Goal: Task Accomplishment & Management: Manage account settings

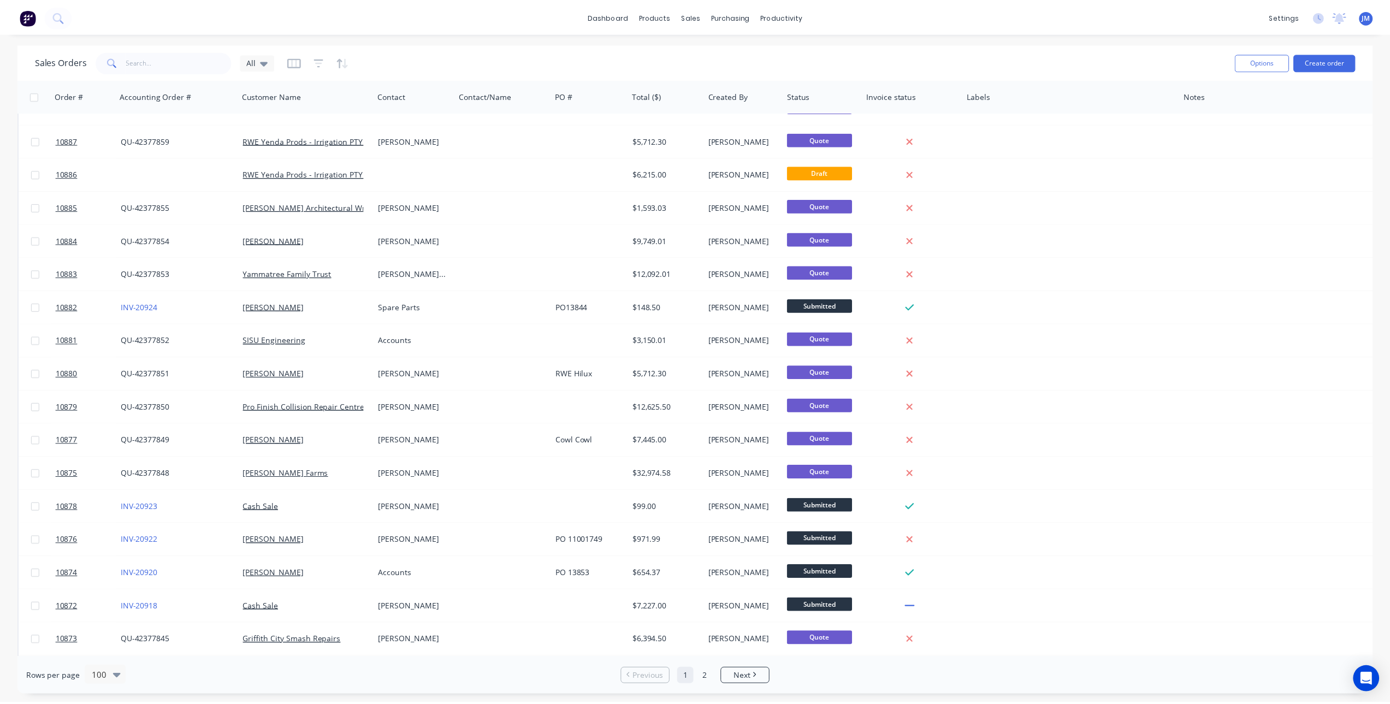
scroll to position [273, 0]
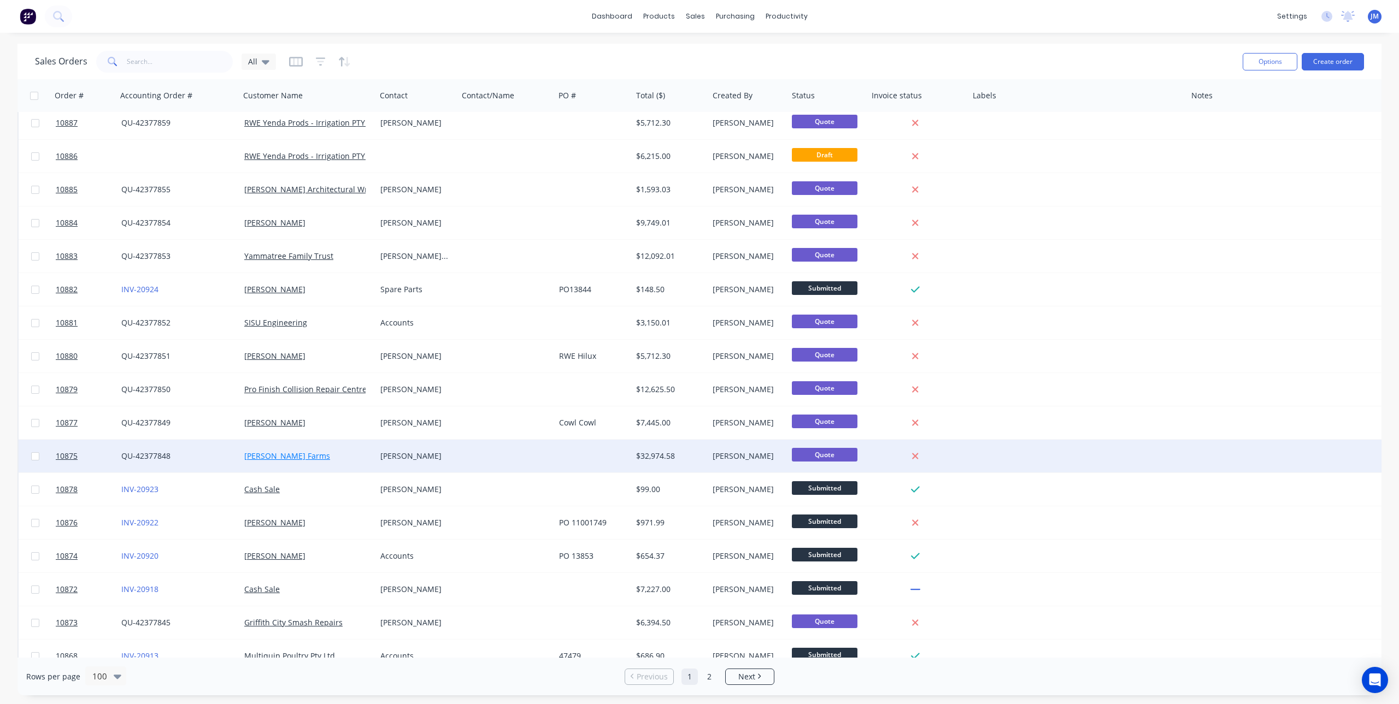
click at [269, 456] on link "[PERSON_NAME] Farms" at bounding box center [287, 456] width 86 height 10
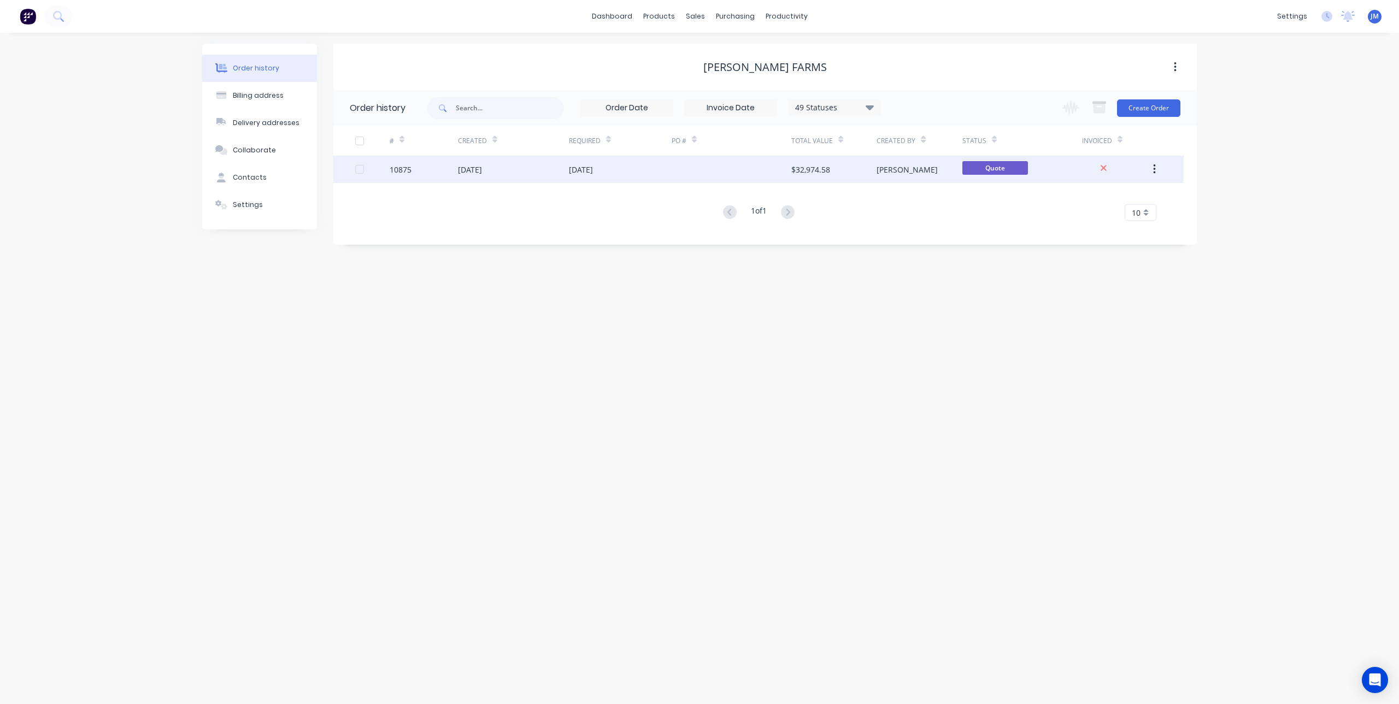
click at [503, 169] on div "[DATE]" at bounding box center [513, 169] width 111 height 27
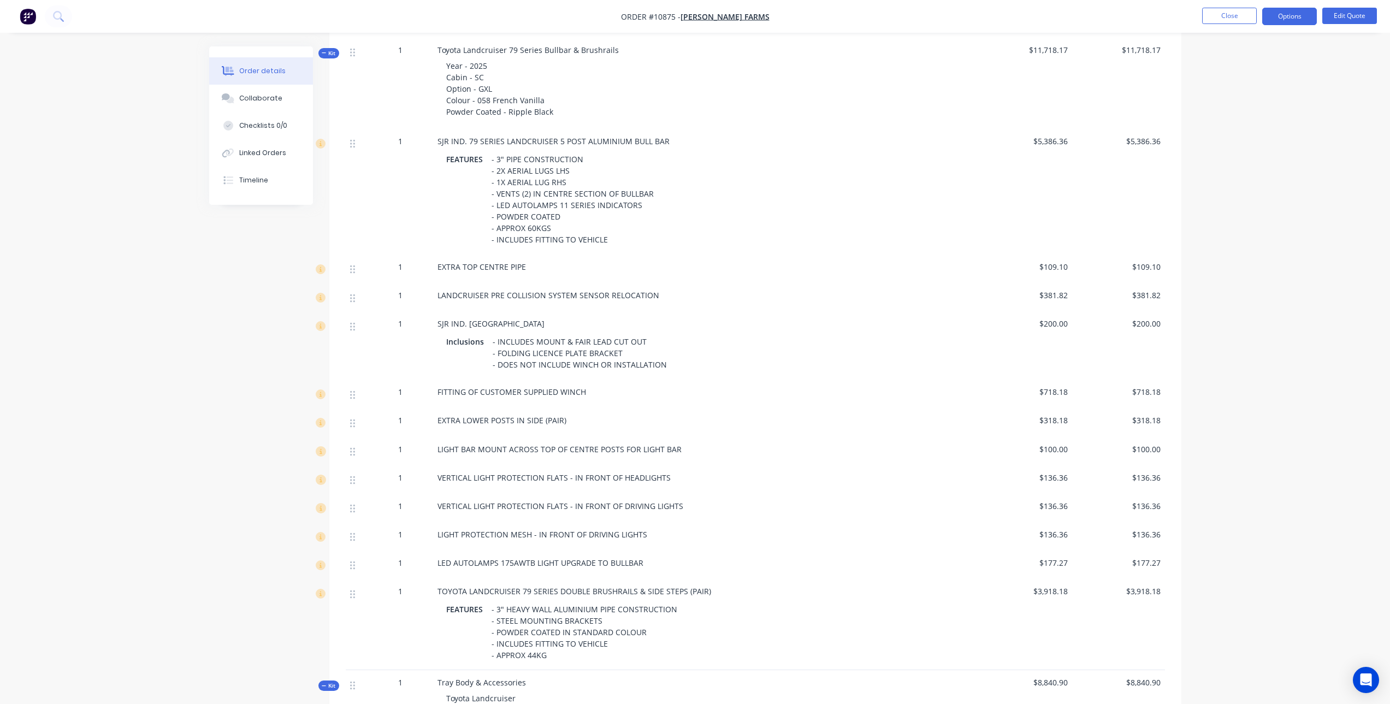
scroll to position [273, 0]
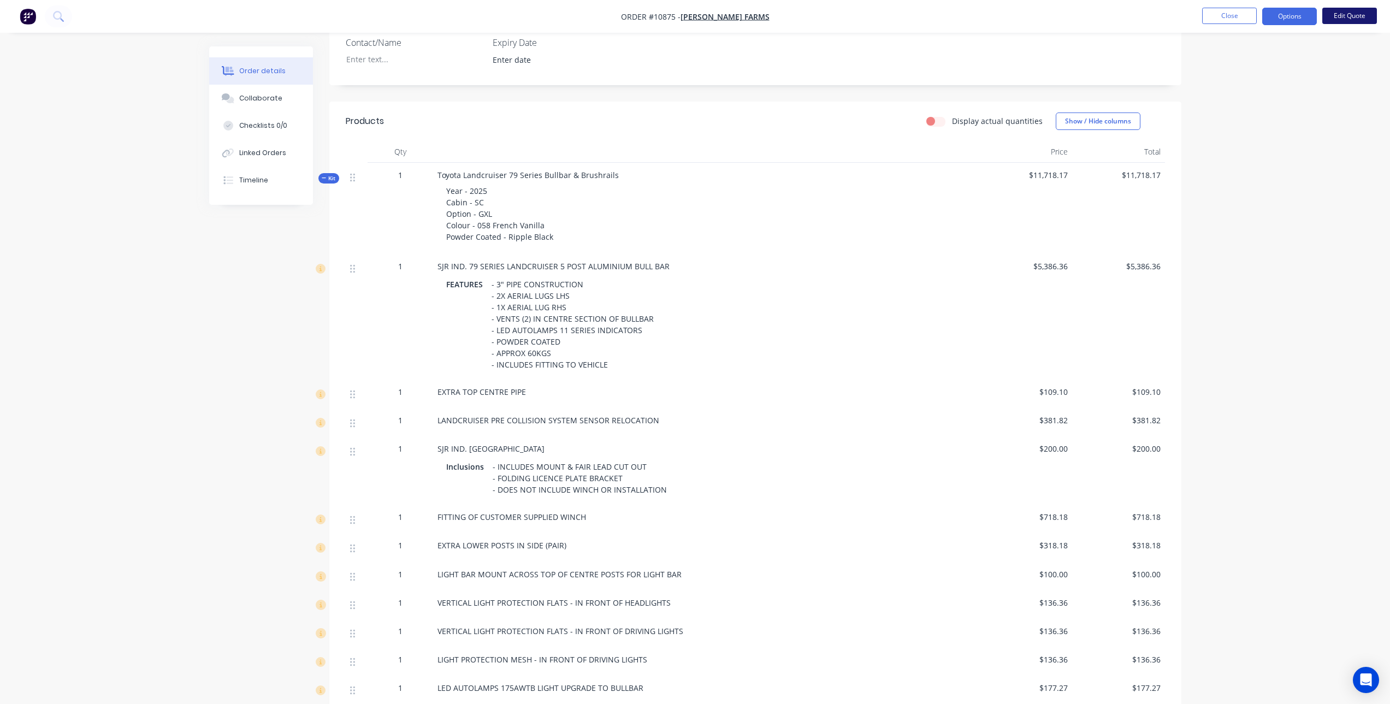
click at [1341, 10] on button "Edit Quote" at bounding box center [1350, 16] width 55 height 16
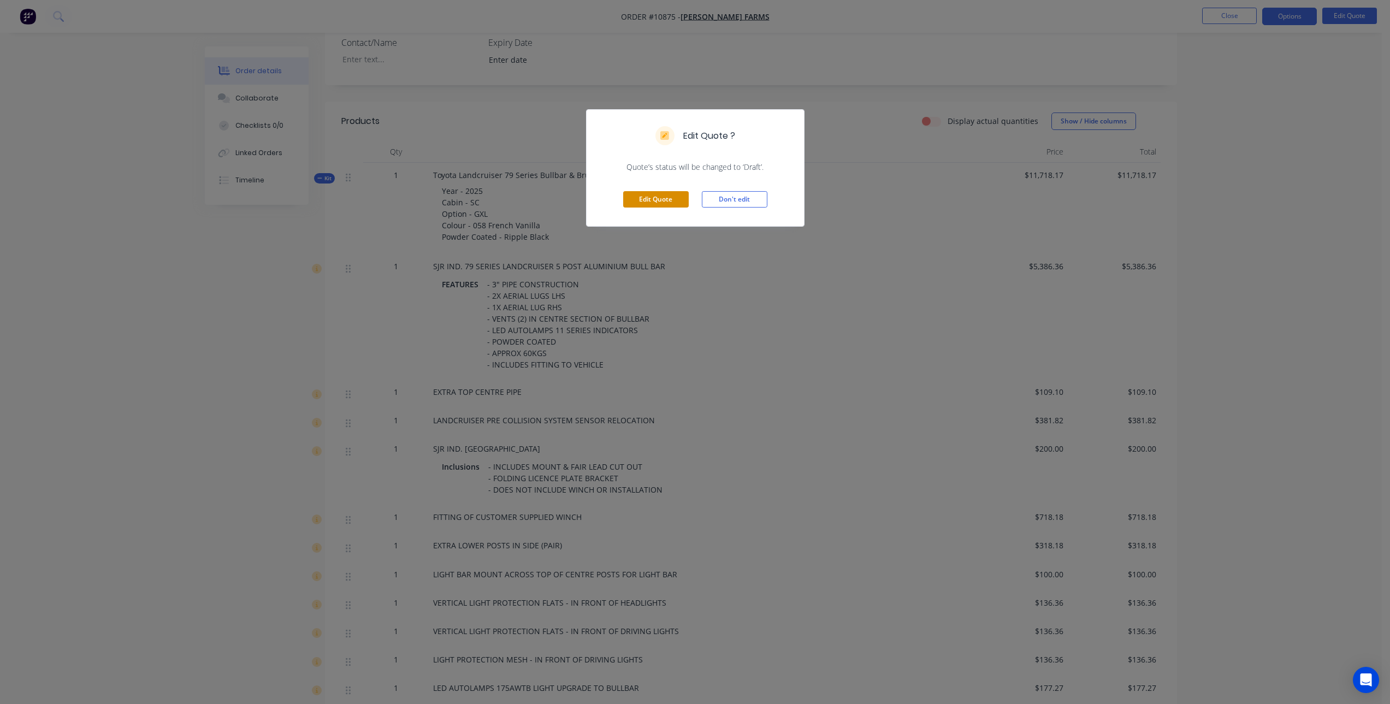
click at [674, 194] on button "Edit Quote" at bounding box center [656, 199] width 66 height 16
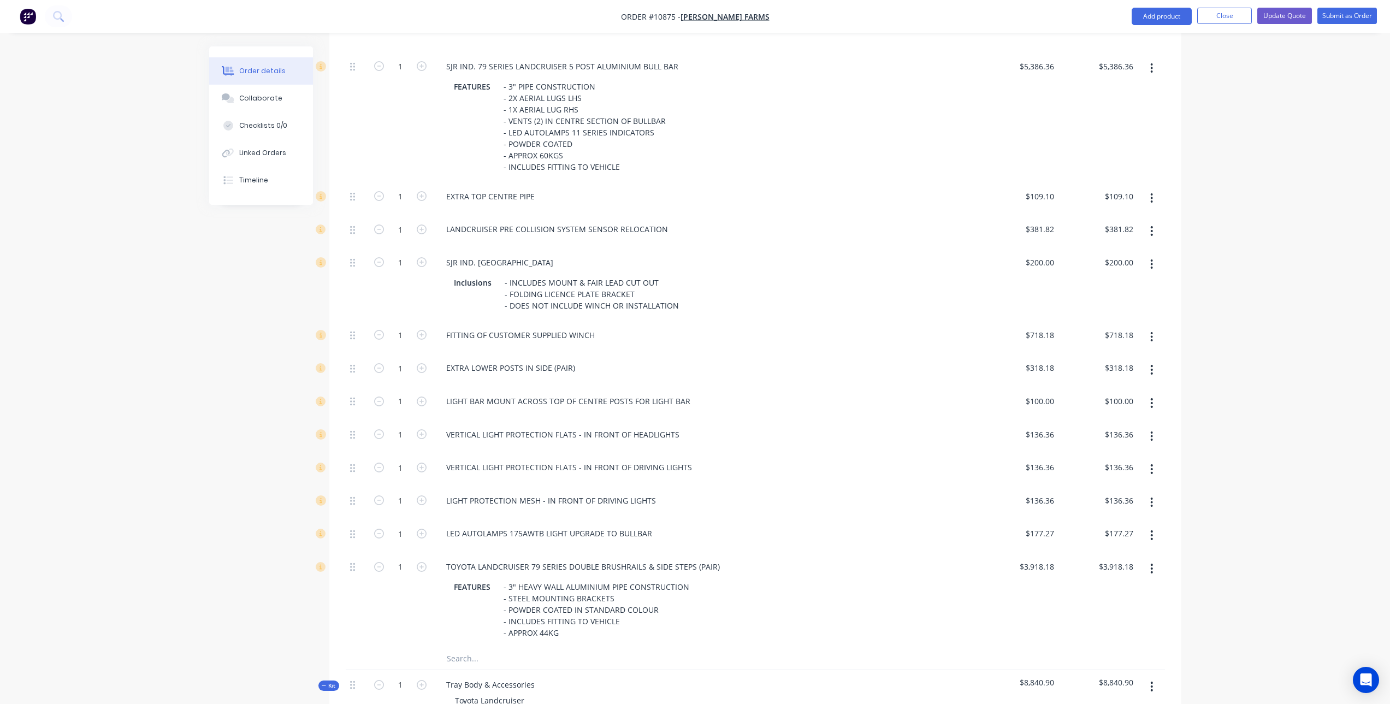
scroll to position [492, 0]
click at [1153, 258] on icon "button" at bounding box center [1152, 263] width 2 height 10
click at [1126, 328] on div "Delete" at bounding box center [1113, 336] width 84 height 16
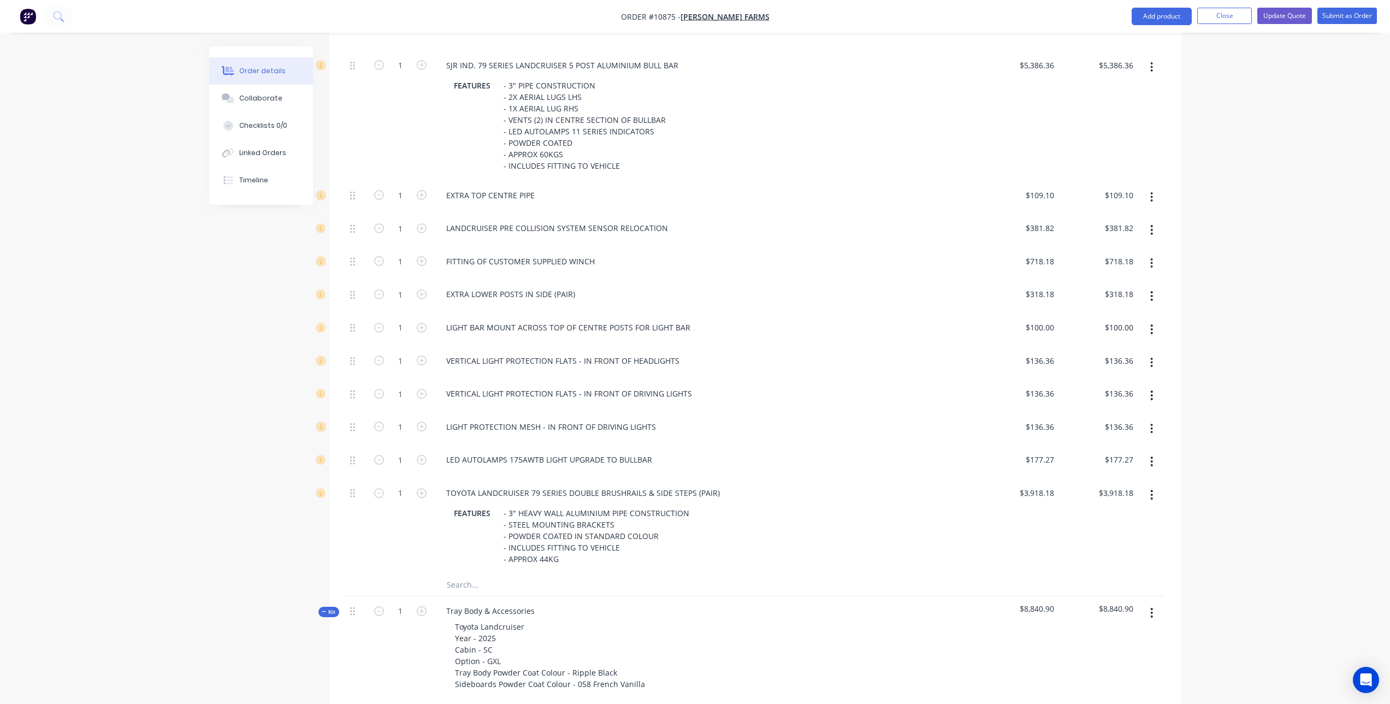
click at [1149, 253] on button "button" at bounding box center [1152, 263] width 26 height 20
click at [1107, 328] on div "Delete" at bounding box center [1113, 336] width 84 height 16
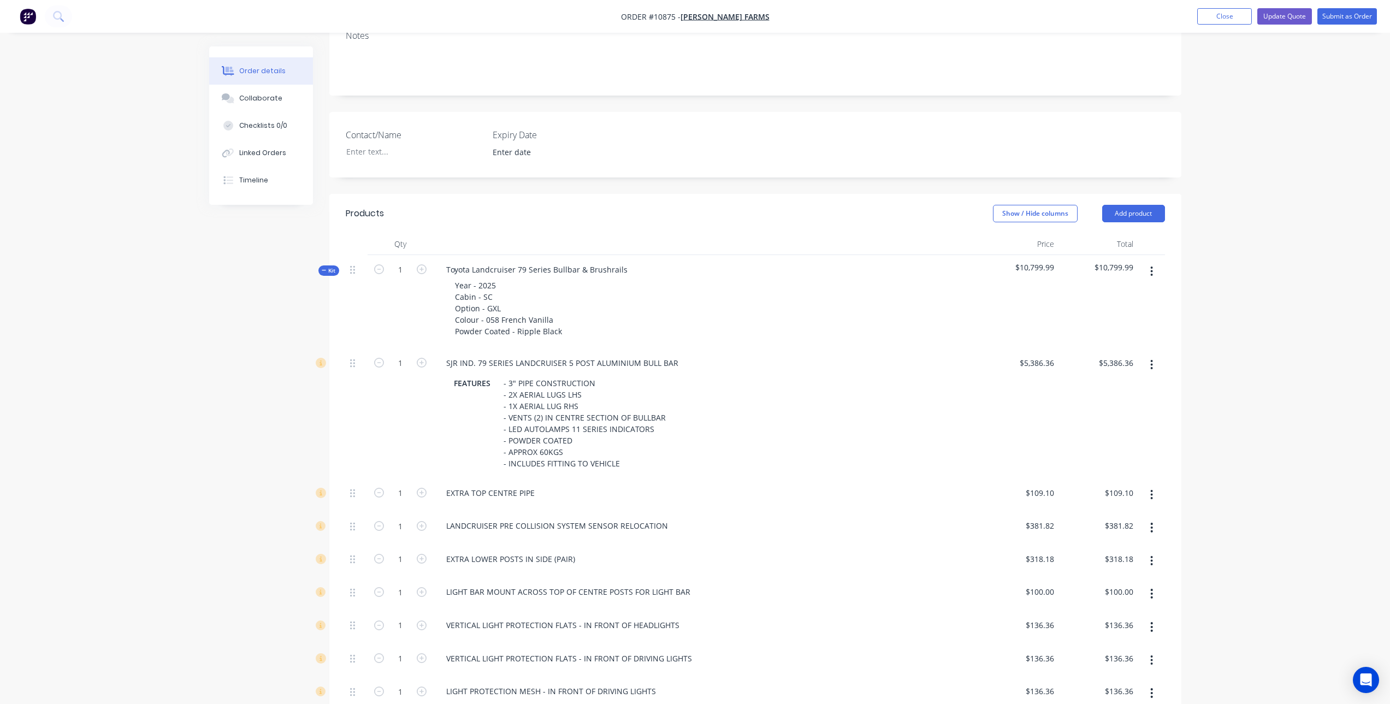
scroll to position [0, 0]
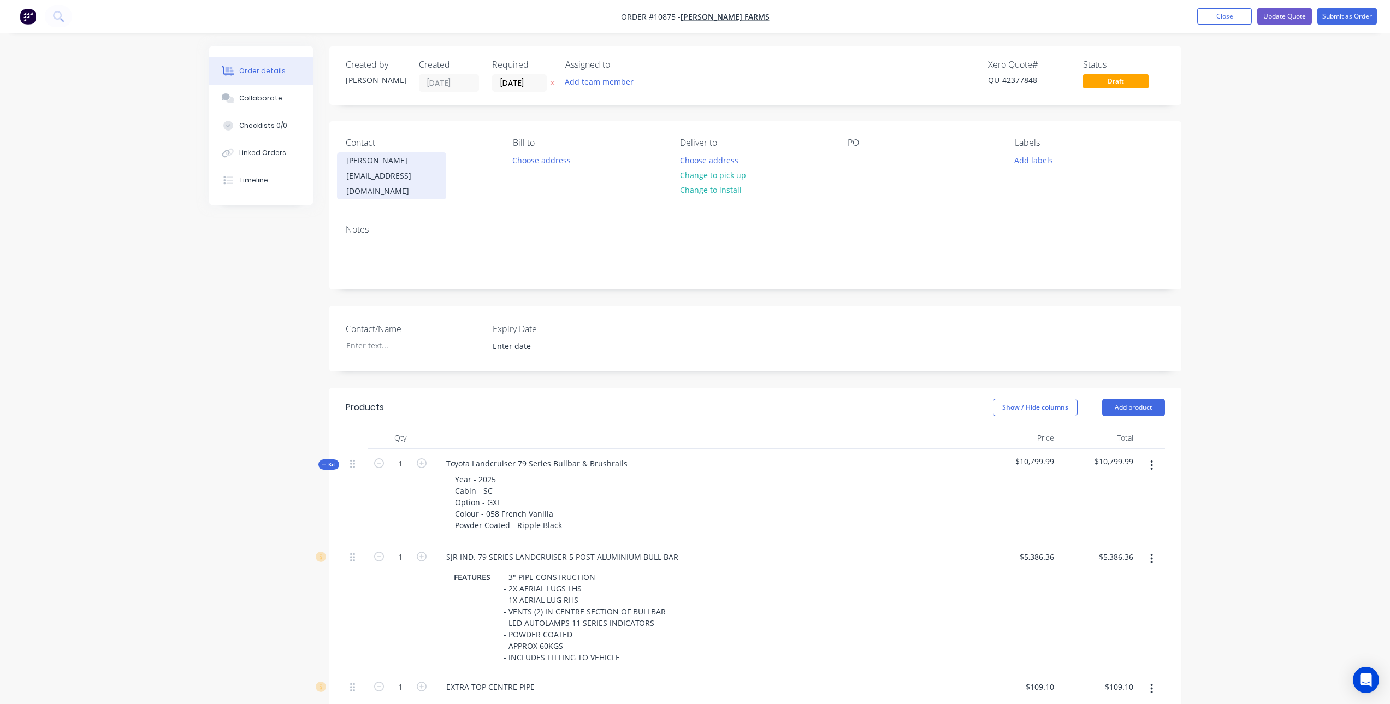
click at [419, 178] on div "[EMAIL_ADDRESS][DOMAIN_NAME]" at bounding box center [391, 183] width 91 height 31
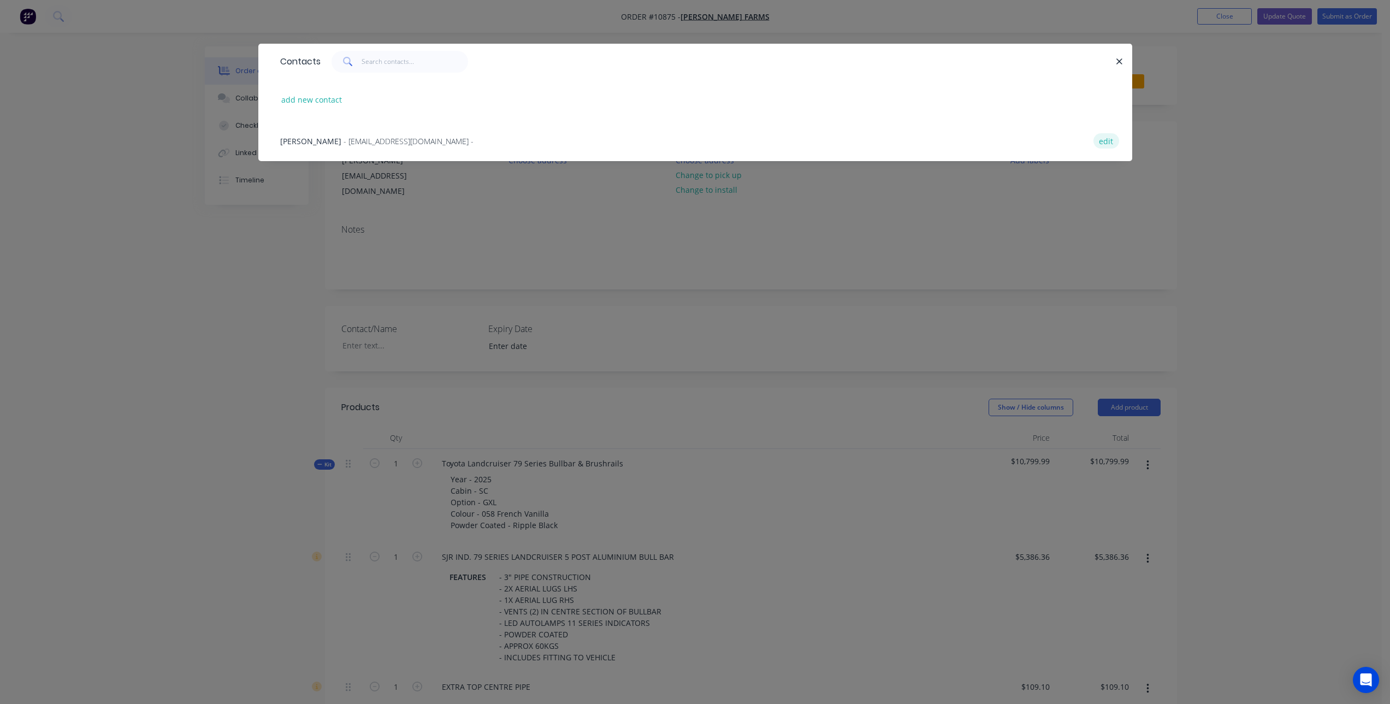
click at [1110, 144] on button "edit" at bounding box center [1107, 140] width 26 height 15
select select "AU"
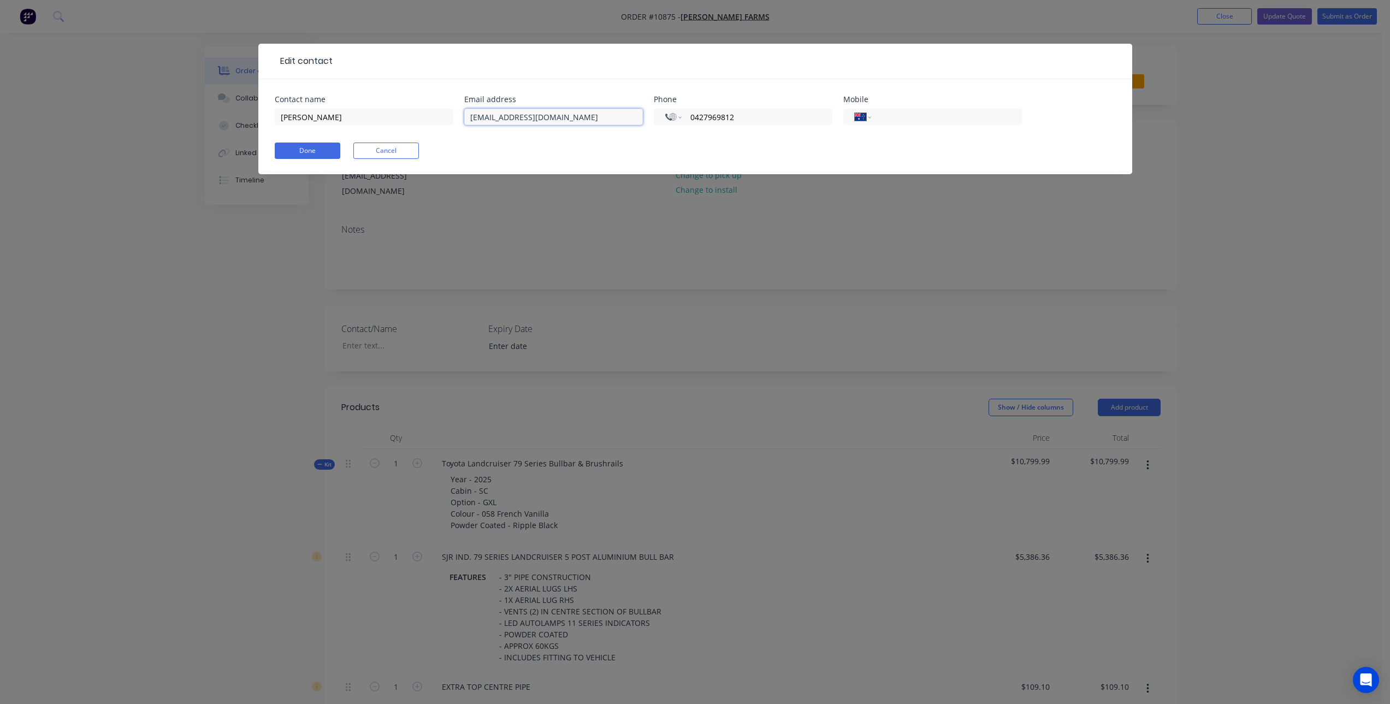
click at [542, 122] on input "[EMAIL_ADDRESS][DOMAIN_NAME]" at bounding box center [553, 117] width 179 height 16
drag, startPoint x: 561, startPoint y: 117, endPoint x: 530, endPoint y: 119, distance: 30.1
click at [530, 119] on input "[EMAIL_ADDRESS][DOMAIN_NAME]" at bounding box center [553, 117] width 179 height 16
type input "[EMAIL_ADDRESS][DOMAIN_NAME]"
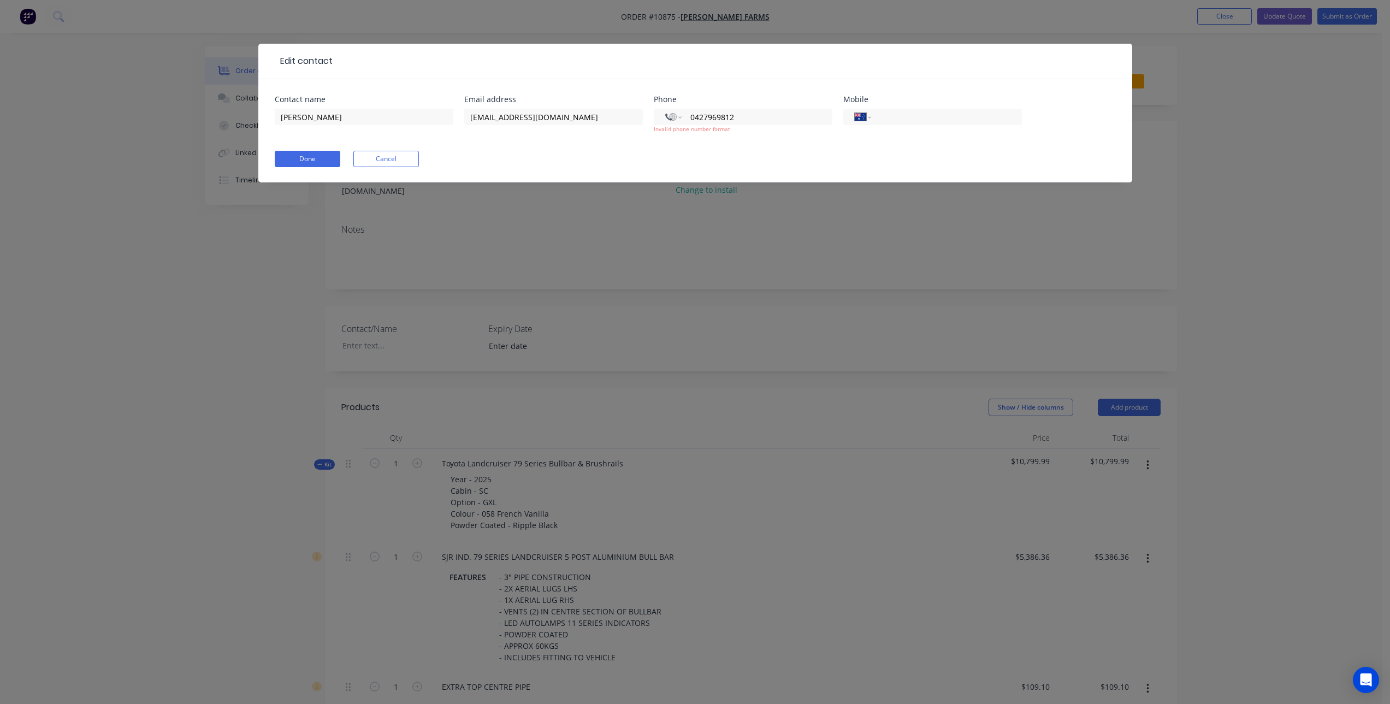
click at [531, 161] on form "Contact name [PERSON_NAME] Email address [EMAIL_ADDRESS][DOMAIN_NAME] Phone Int…" at bounding box center [695, 139] width 841 height 87
click at [751, 117] on input "0427969812" at bounding box center [754, 117] width 131 height 13
select select "AU"
click at [871, 118] on select "International [GEOGRAPHIC_DATA] [GEOGRAPHIC_DATA] [GEOGRAPHIC_DATA] [GEOGRAPHIC…" at bounding box center [863, 116] width 16 height 15
click at [896, 115] on input "tel" at bounding box center [944, 117] width 131 height 13
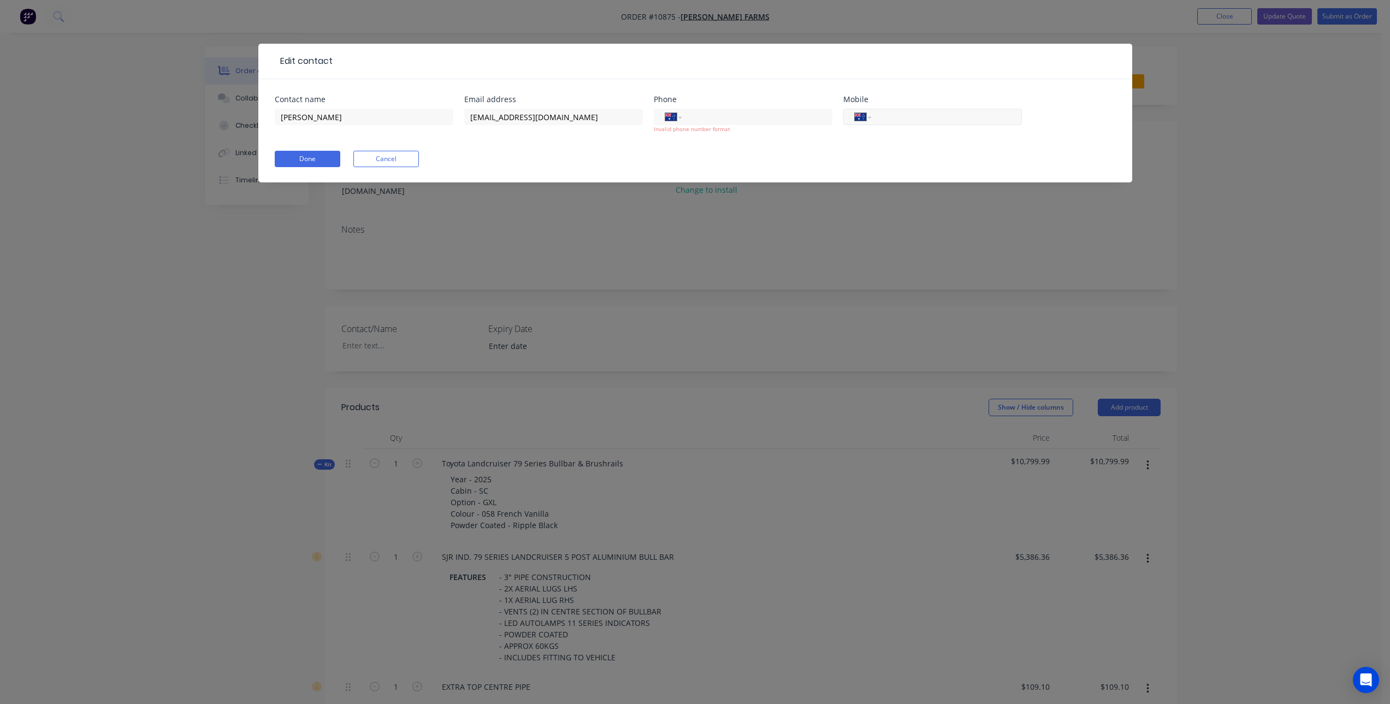
paste input "0427 969 812"
type input "0427 969 812"
click at [996, 84] on div "Contact name [PERSON_NAME] Email address [EMAIL_ADDRESS][DOMAIN_NAME] Phone Int…" at bounding box center [695, 130] width 874 height 103
click at [548, 141] on div "Email address [EMAIL_ADDRESS][DOMAIN_NAME]" at bounding box center [553, 121] width 179 height 51
click at [538, 148] on form "Contact name [PERSON_NAME] Email address [EMAIL_ADDRESS][DOMAIN_NAME] Phone Int…" at bounding box center [695, 139] width 841 height 87
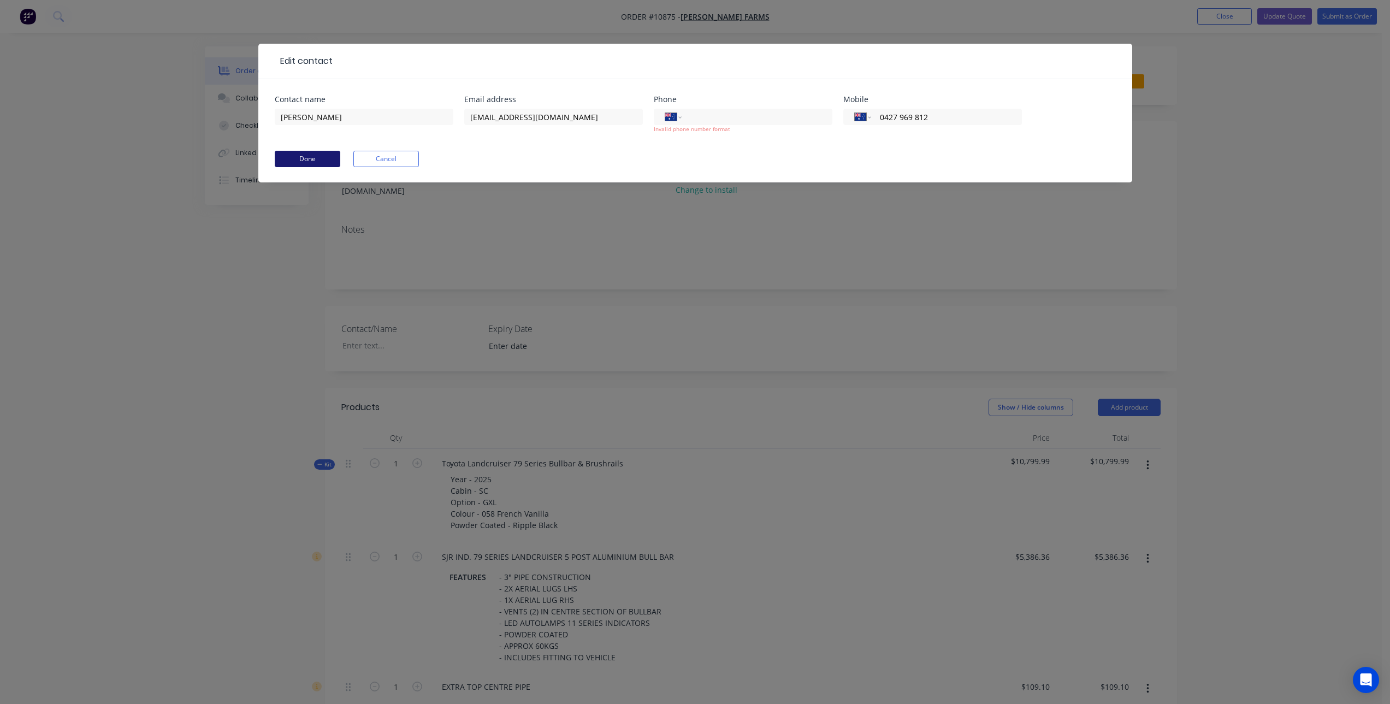
click at [315, 157] on button "Done" at bounding box center [308, 159] width 66 height 16
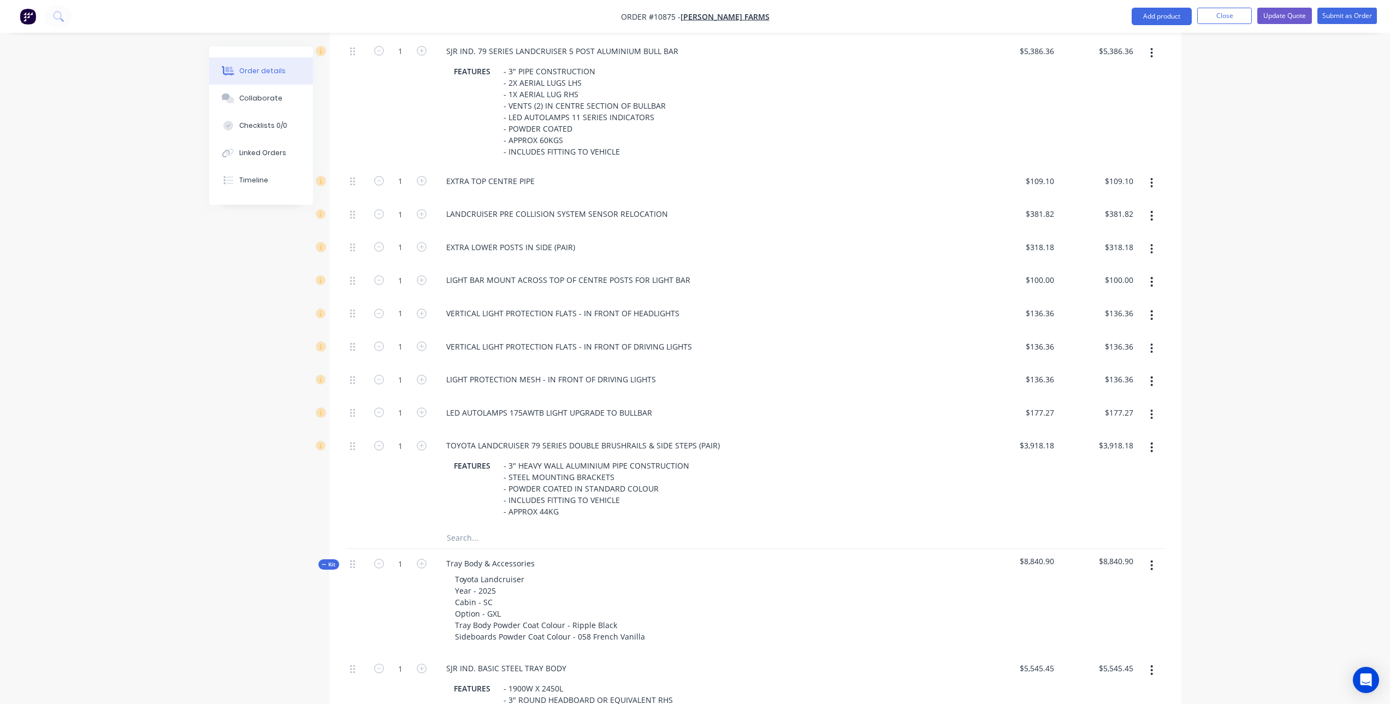
scroll to position [546, 0]
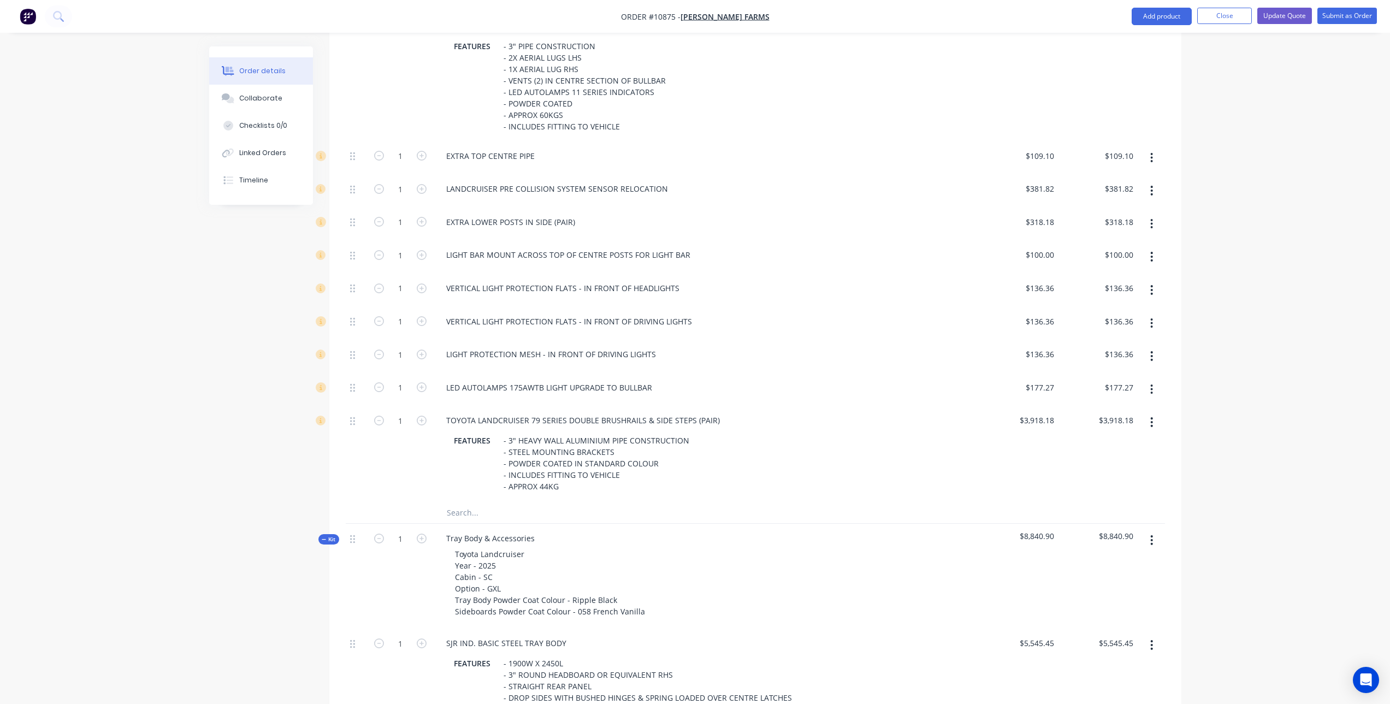
click at [491, 502] on input "text" at bounding box center [555, 513] width 219 height 22
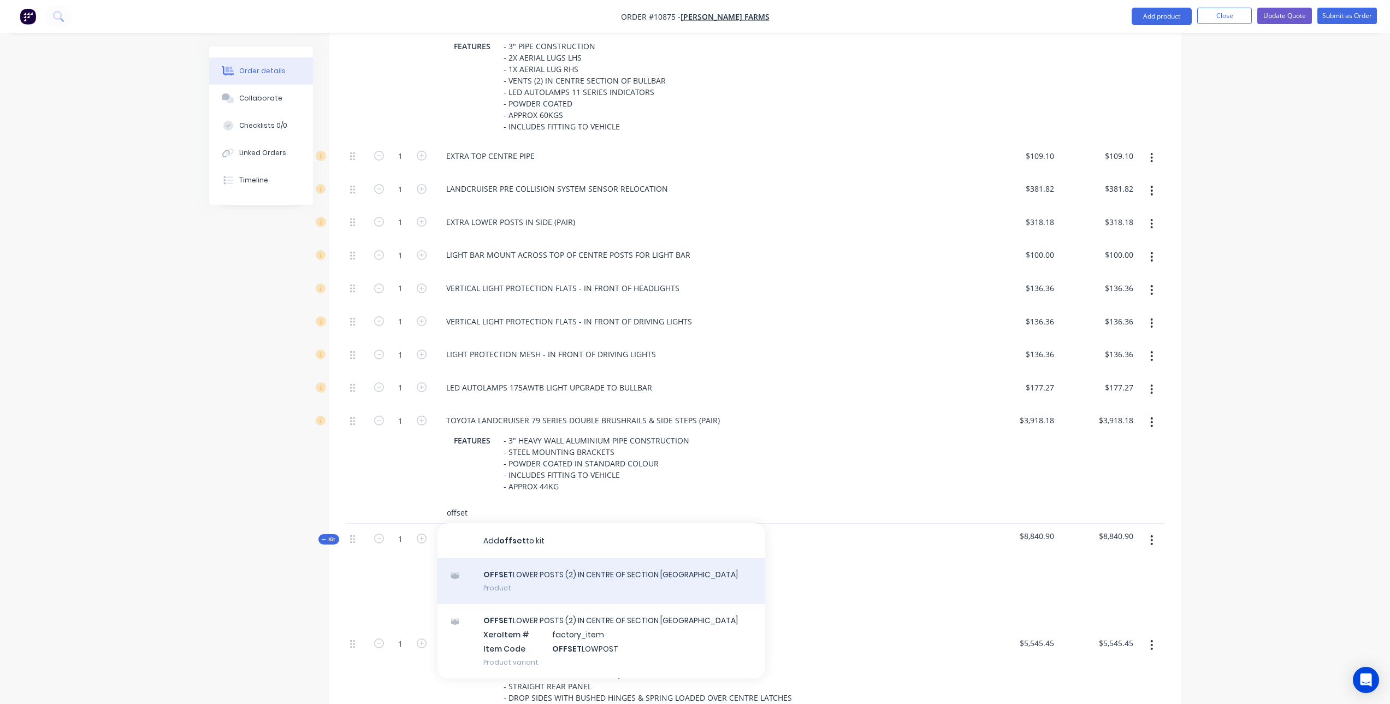
type input "offset"
click at [530, 573] on div "OFFSET LOWER POSTS (2) IN CENTRE OF SECTION BULLBAR Product" at bounding box center [602, 581] width 328 height 46
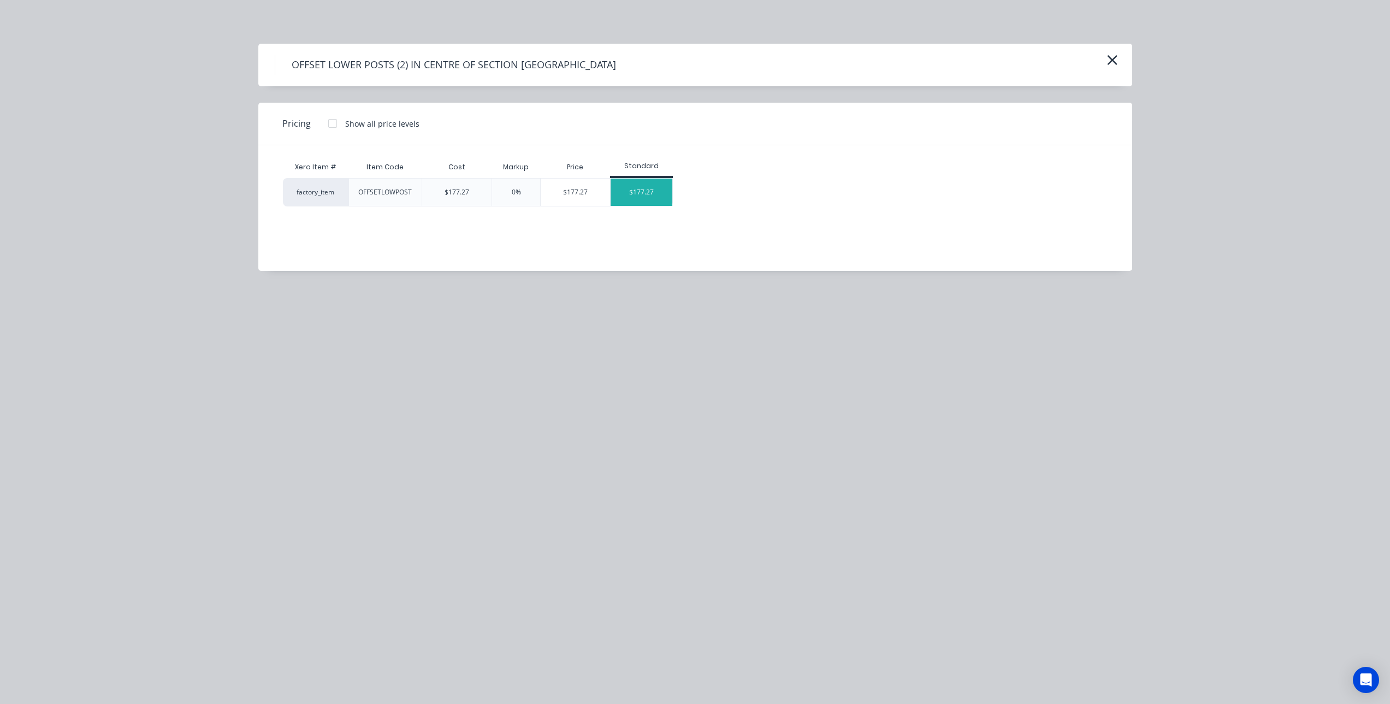
click at [650, 195] on div "$177.27" at bounding box center [642, 192] width 62 height 27
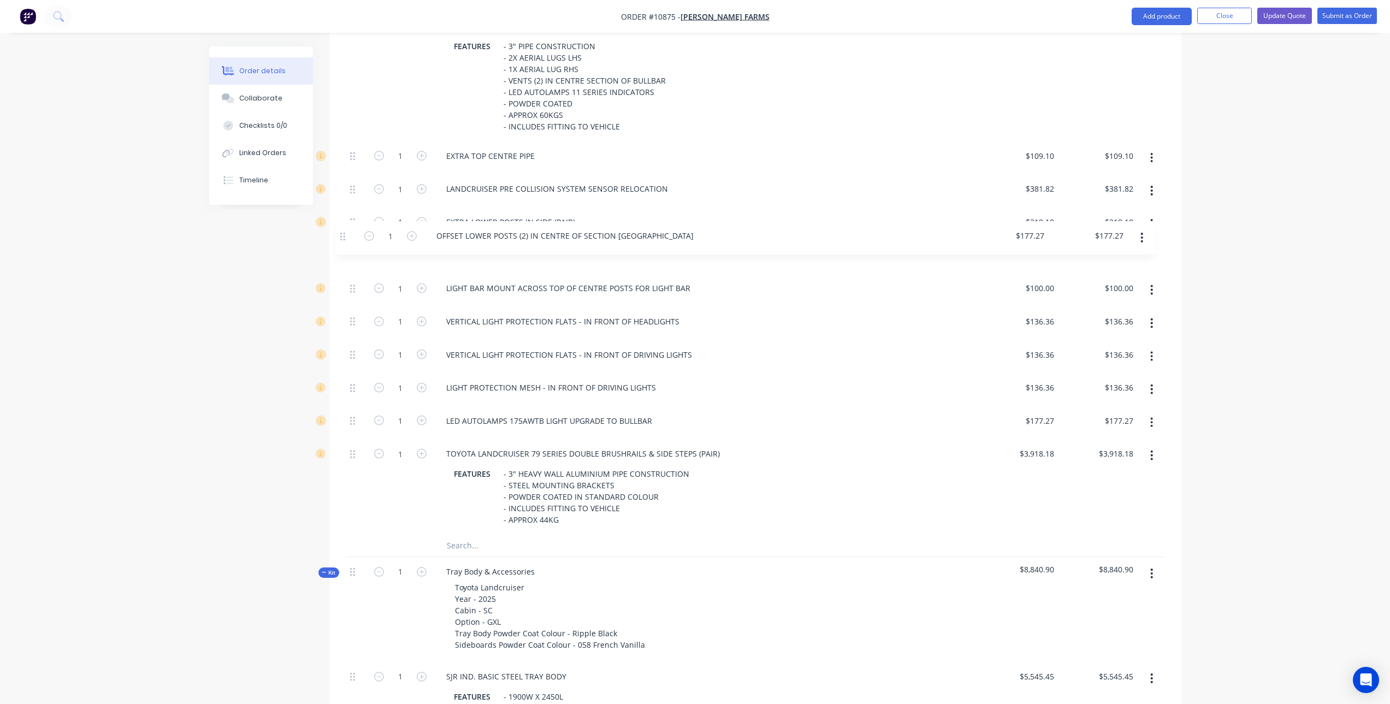
drag, startPoint x: 353, startPoint y: 504, endPoint x: 346, endPoint y: 229, distance: 275.4
click at [346, 229] on div "1 SJR IND. 79 SERIES LANDCRUISER 5 POST ALUMINIUM BULL BAR FEATURES - 3" PIPE C…" at bounding box center [755, 272] width 819 height 523
click at [1147, 380] on button "button" at bounding box center [1152, 390] width 26 height 20
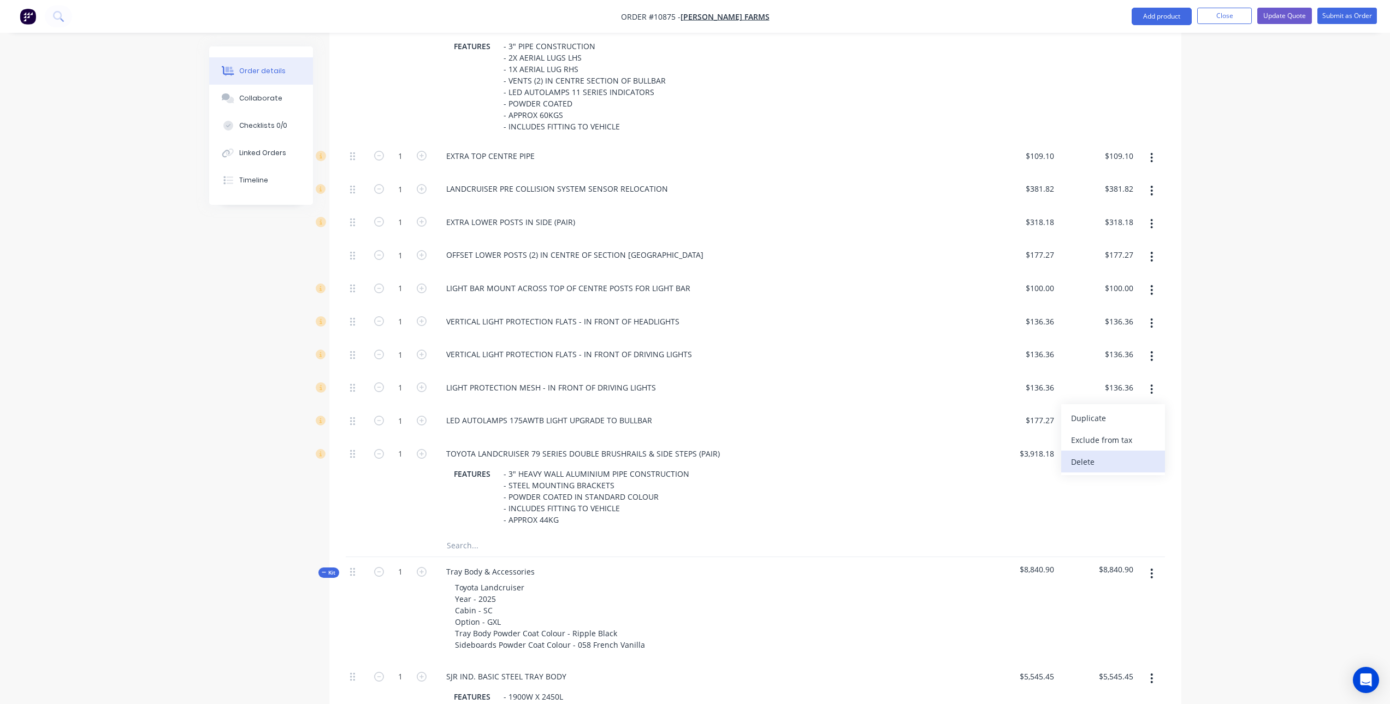
click at [1090, 454] on div "Delete" at bounding box center [1113, 462] width 84 height 16
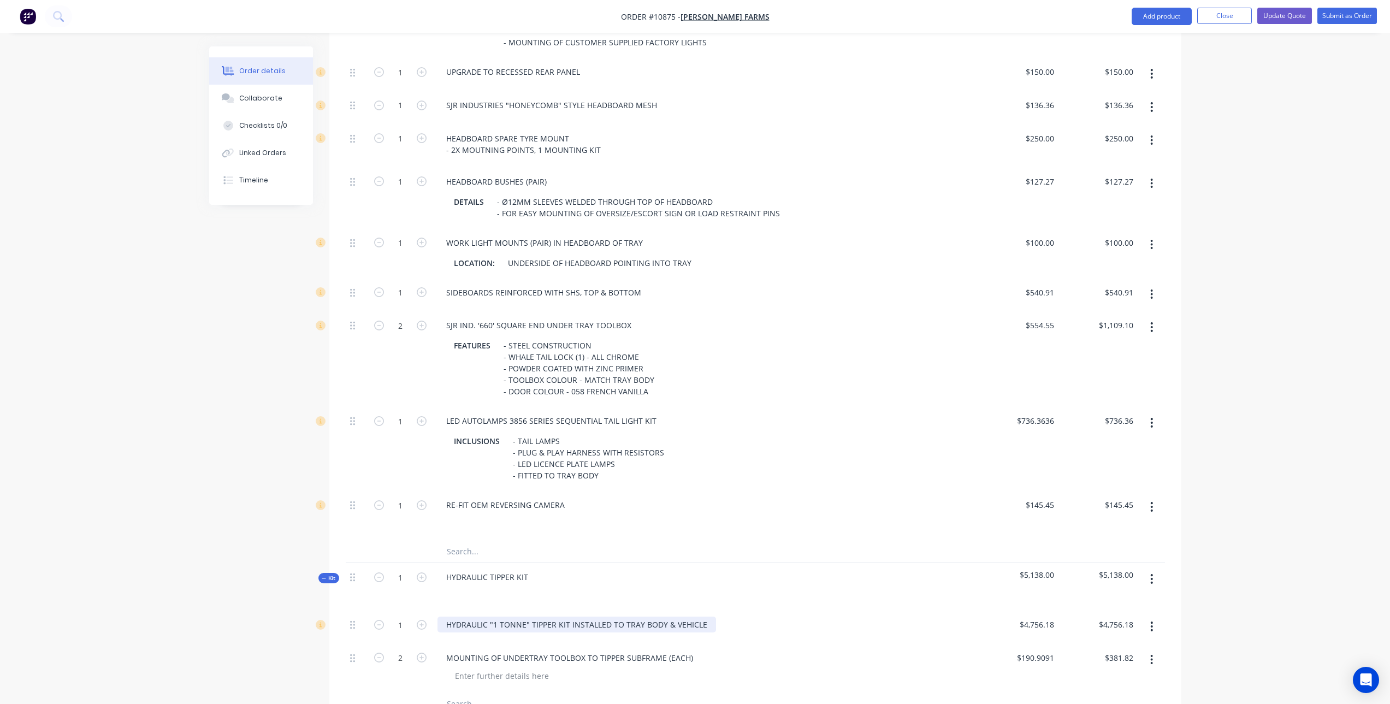
scroll to position [1257, 0]
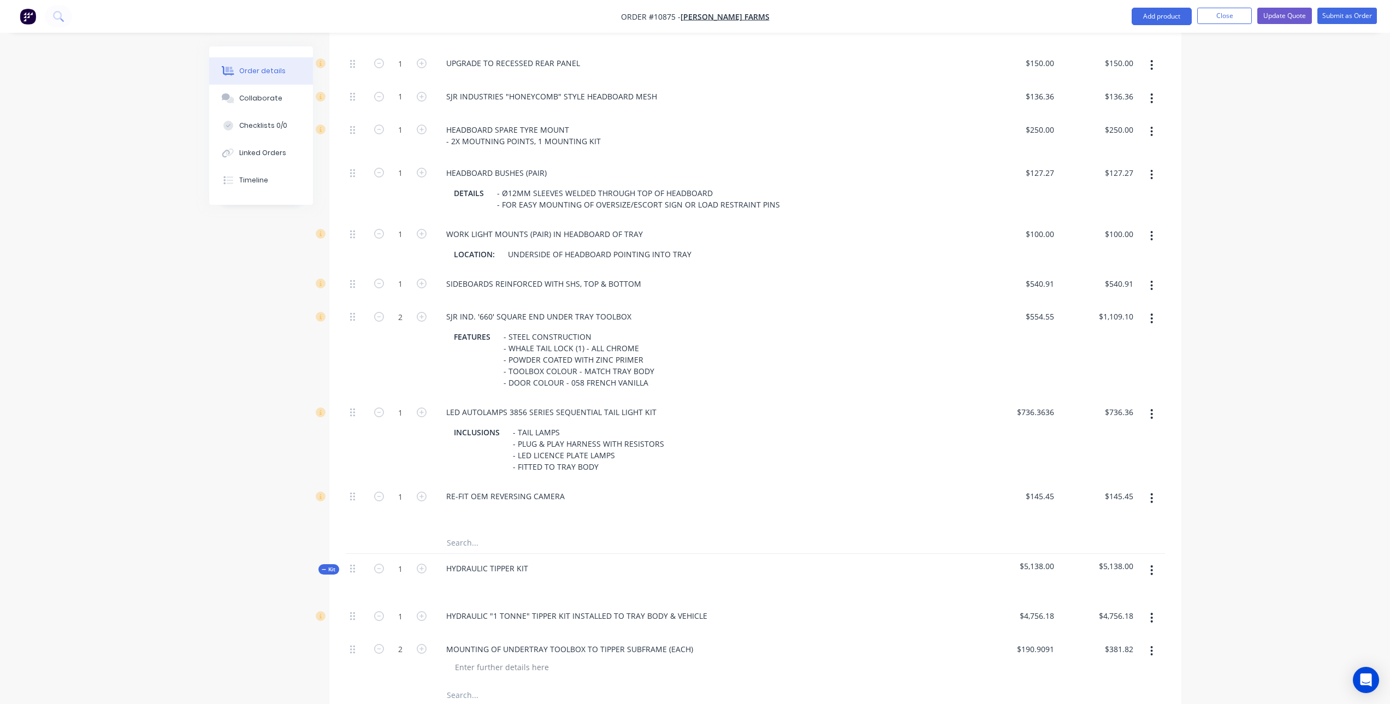
click at [471, 532] on input "text" at bounding box center [555, 543] width 219 height 22
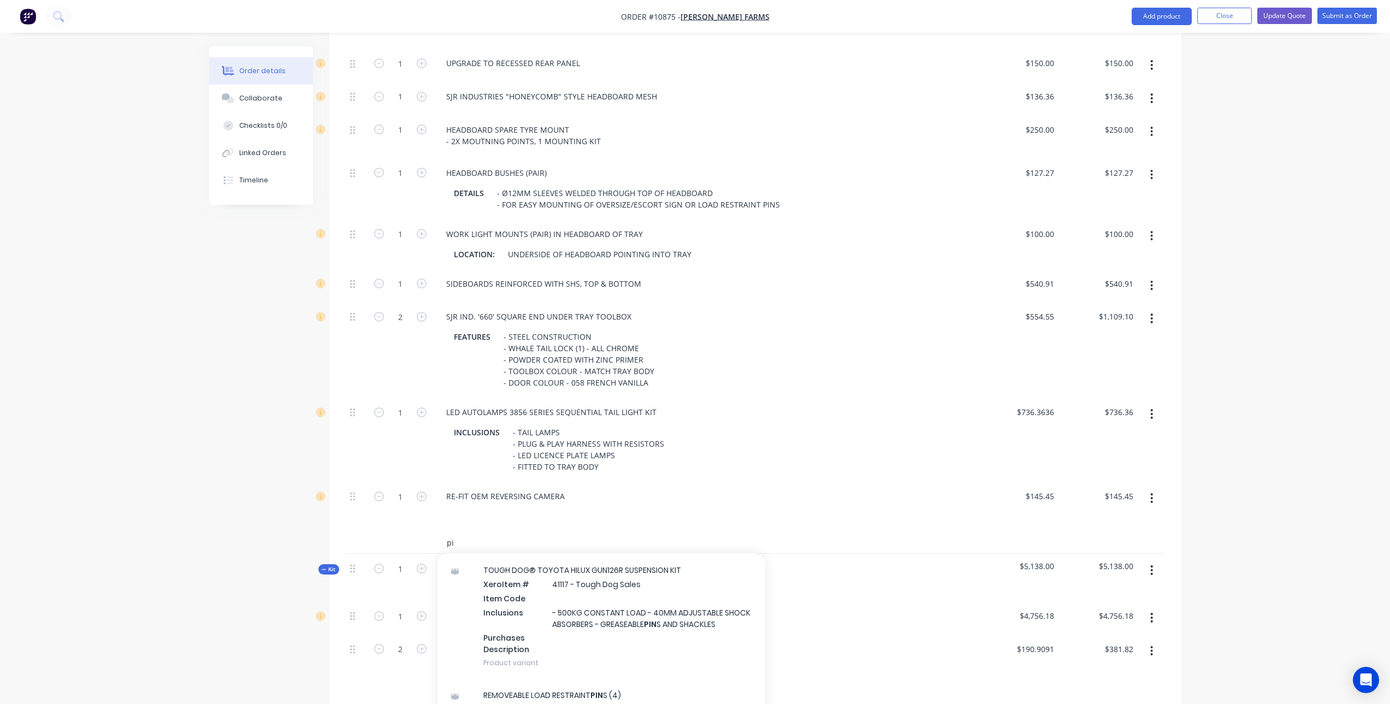
type input "p"
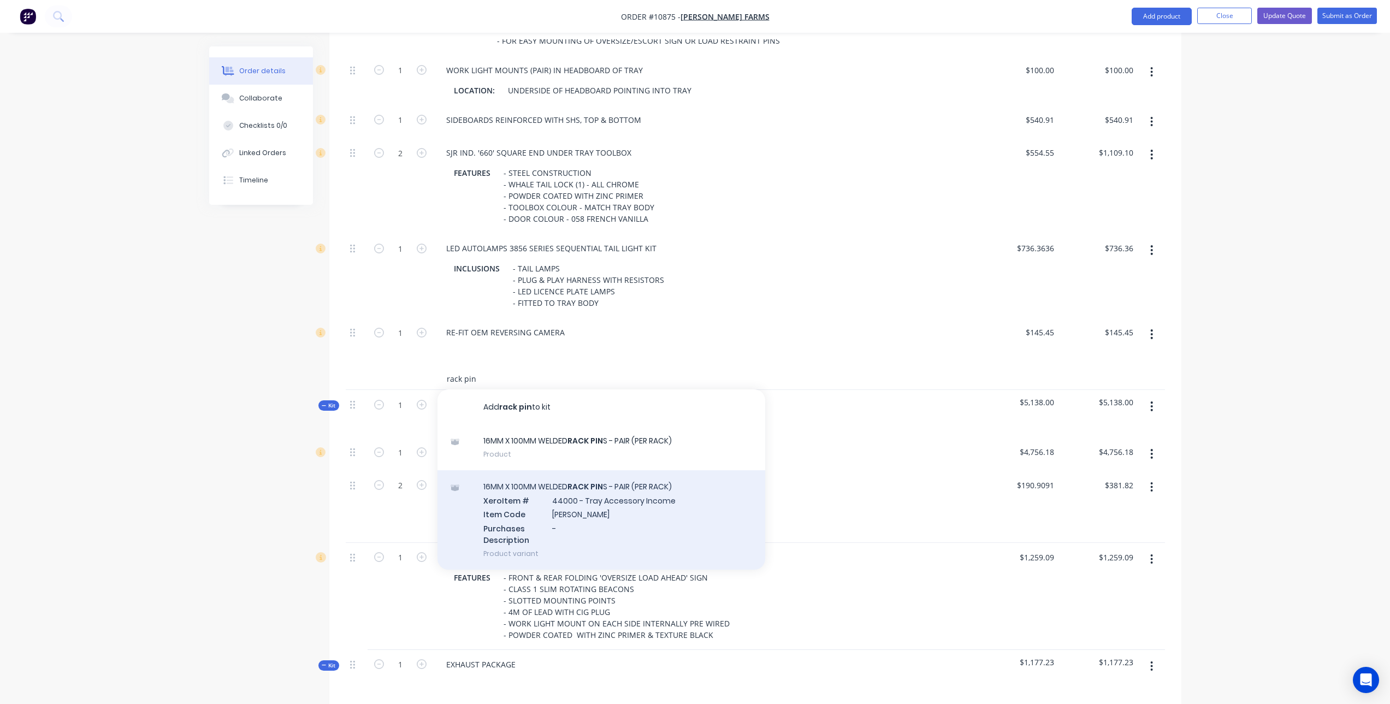
scroll to position [1475, 0]
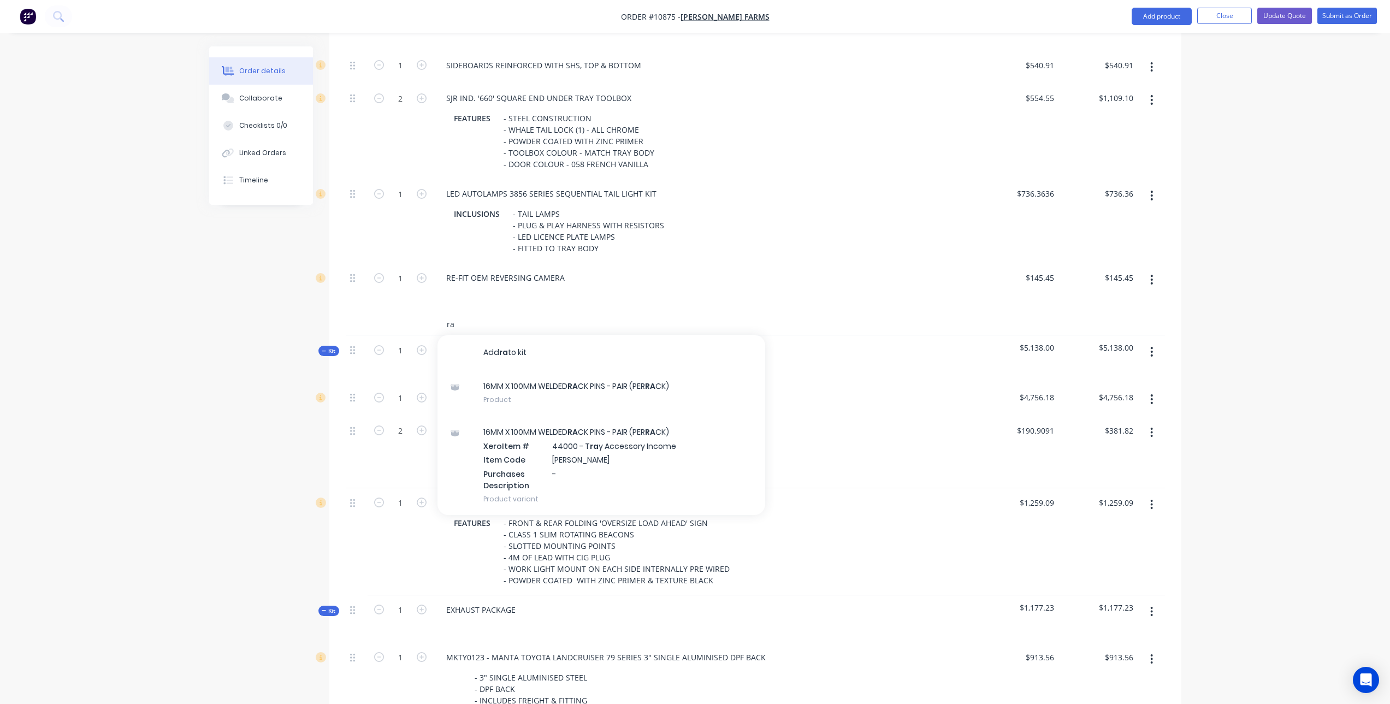
type input "r"
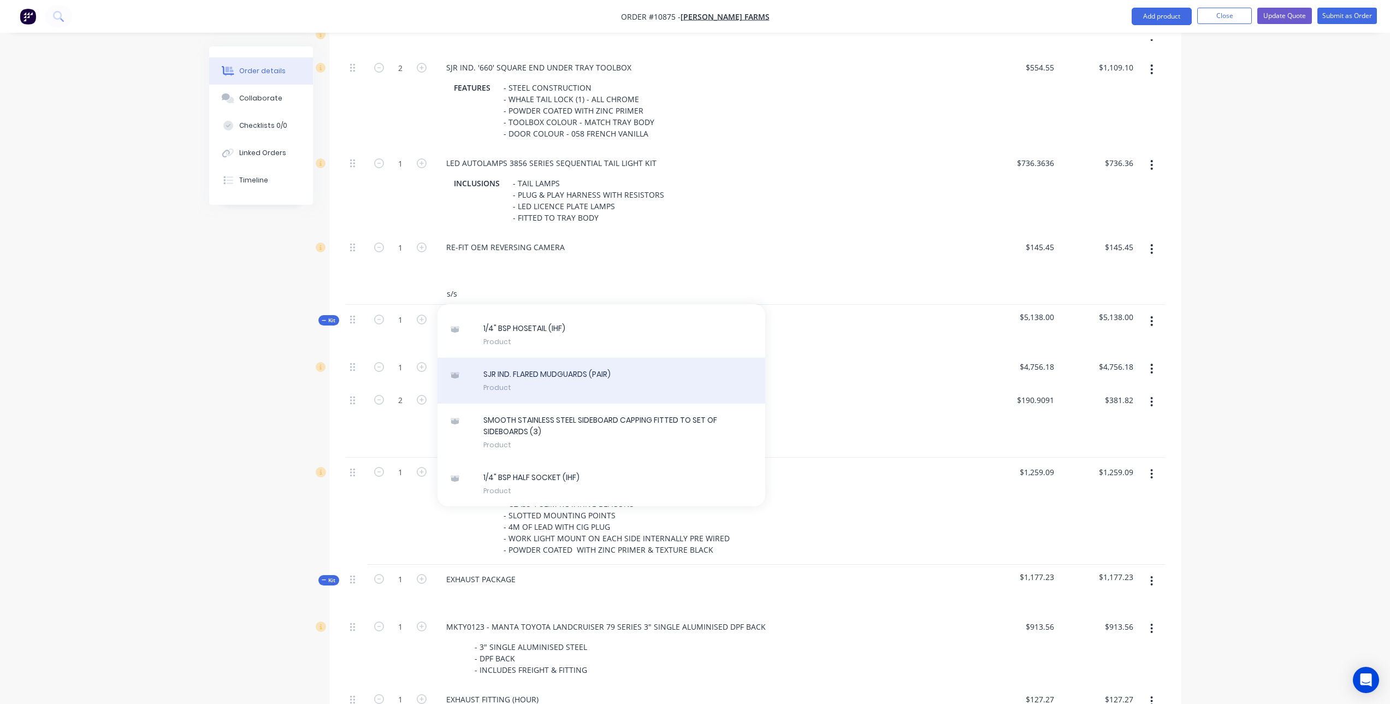
scroll to position [1530, 0]
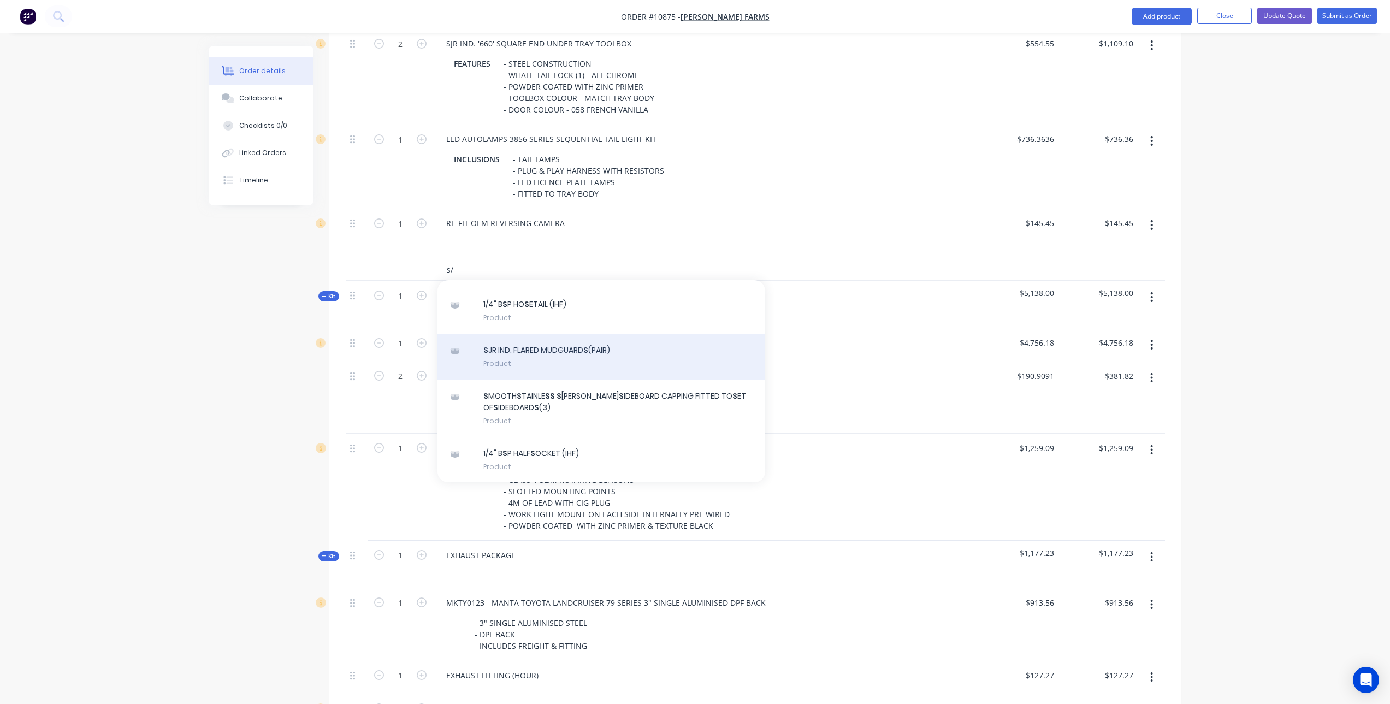
type input "s"
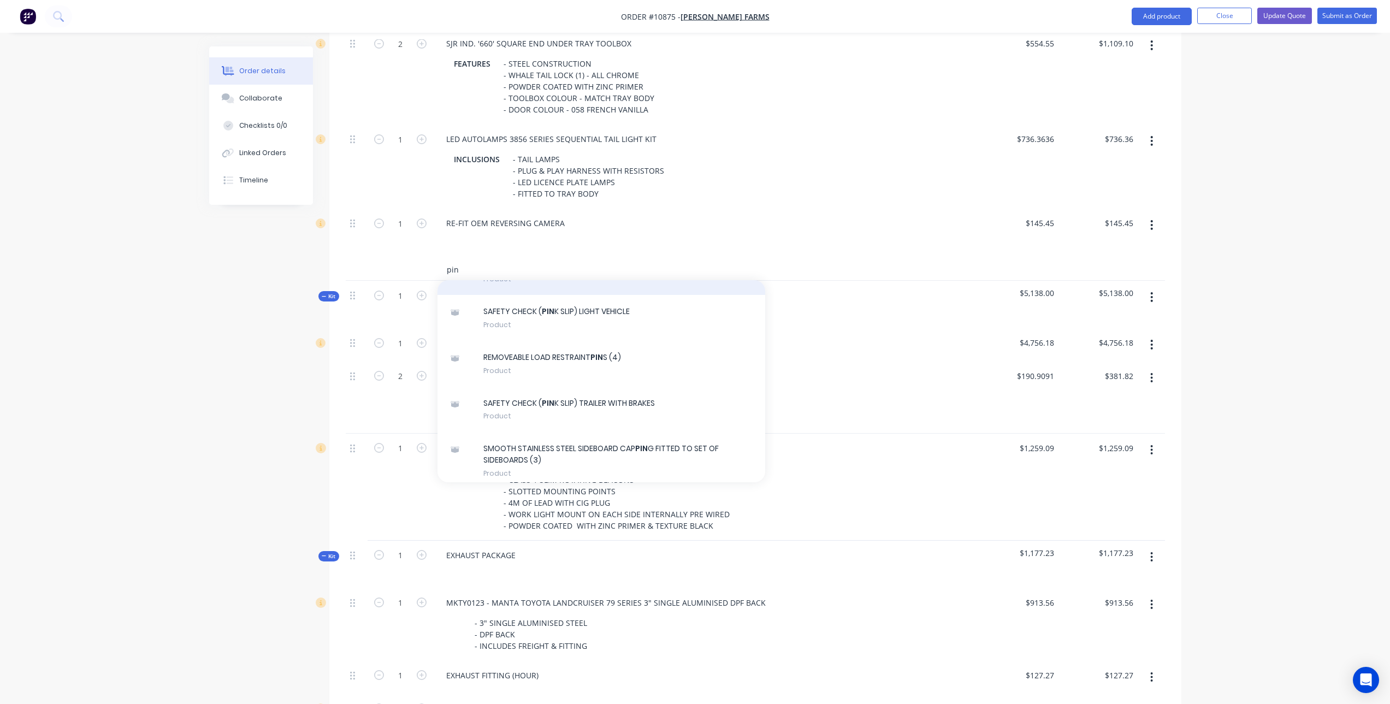
scroll to position [273, 0]
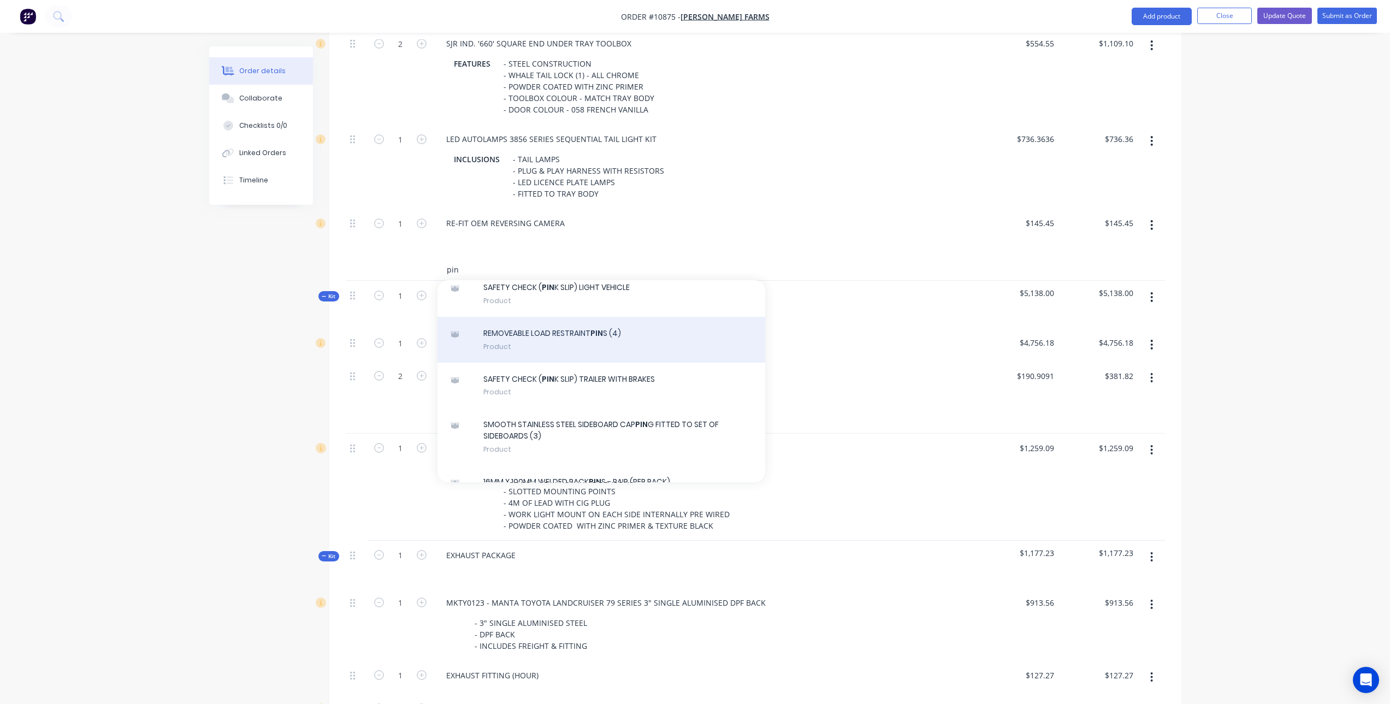
type input "pin"
click at [574, 337] on div "REMOVEABLE LOAD RESTRAINT PIN S (4) Product" at bounding box center [602, 340] width 328 height 46
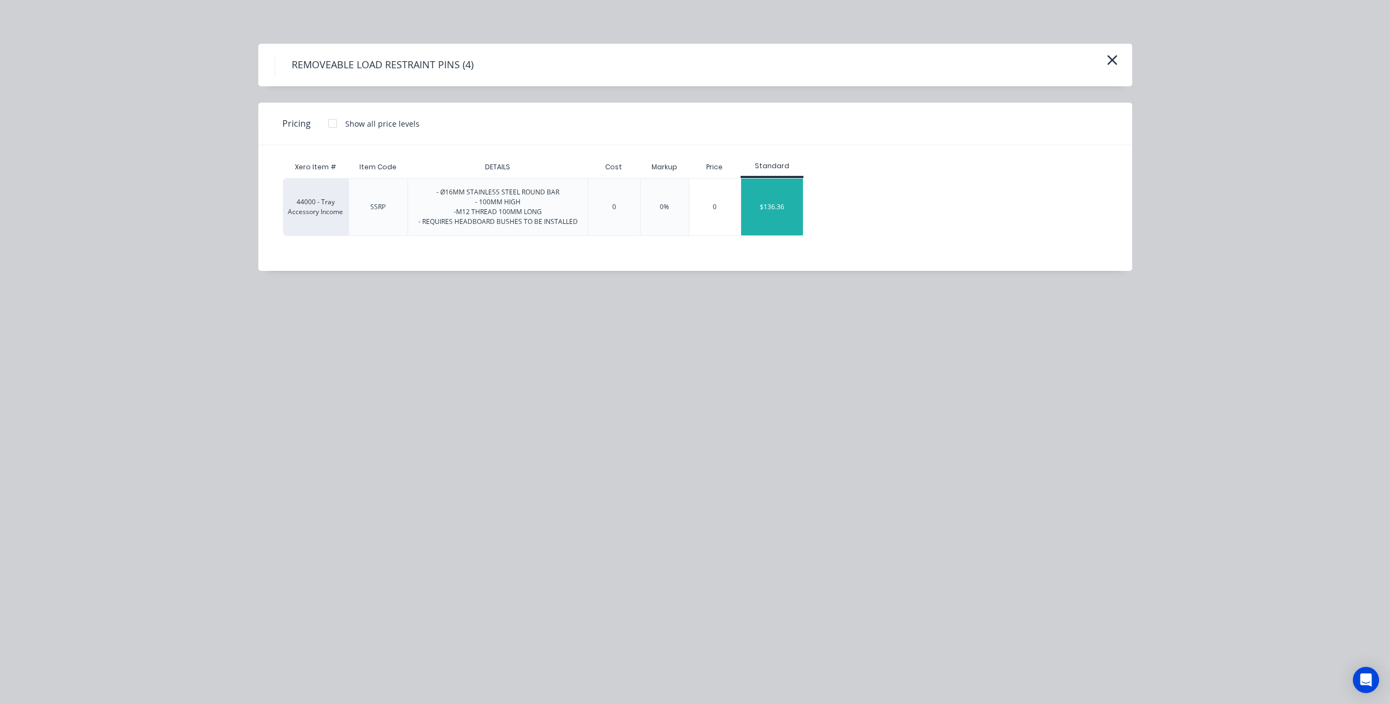
click at [782, 198] on div "$136.36" at bounding box center [772, 207] width 62 height 57
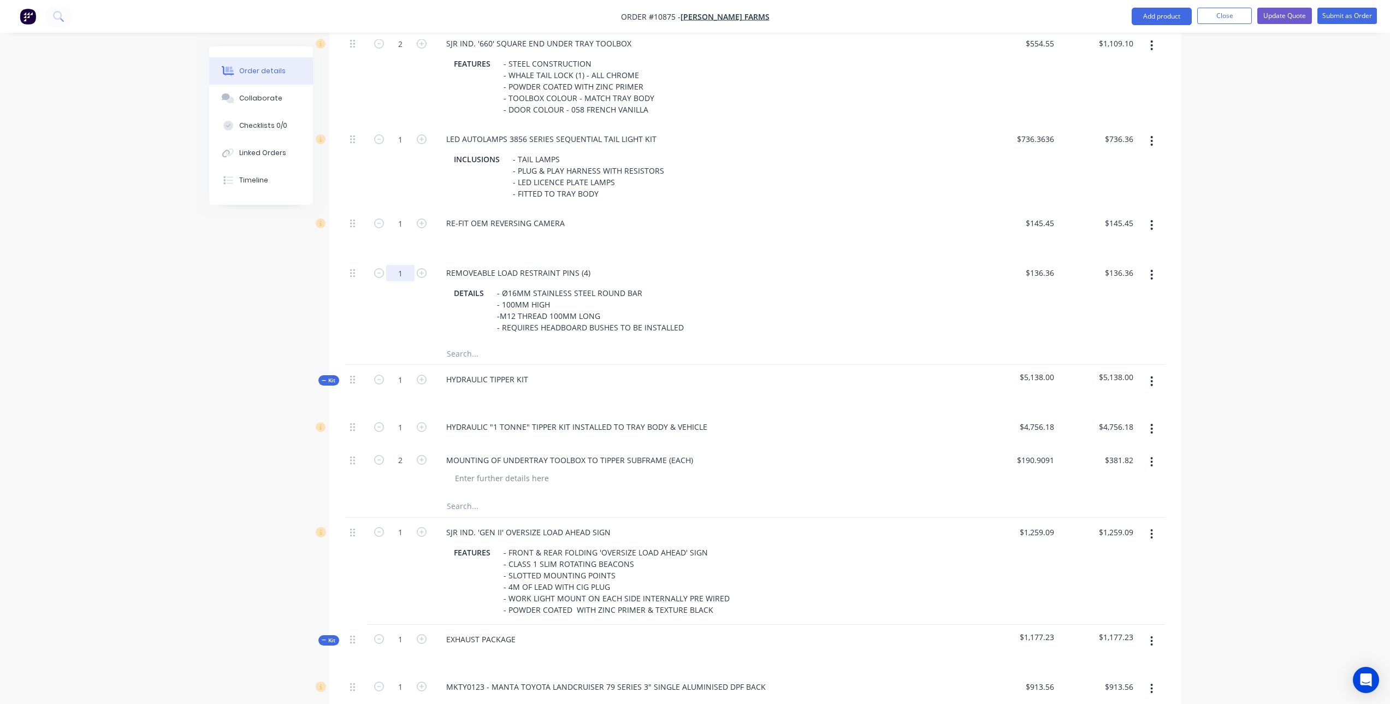
click at [400, 265] on input "1" at bounding box center [400, 273] width 28 height 16
type input "0.5"
type input "$68.18"
click at [816, 419] on div "HYDRAULIC "1 TONNE" TIPPER KIT INSTALLED TO TRAY BODY & VEHICLE" at bounding box center [707, 427] width 538 height 16
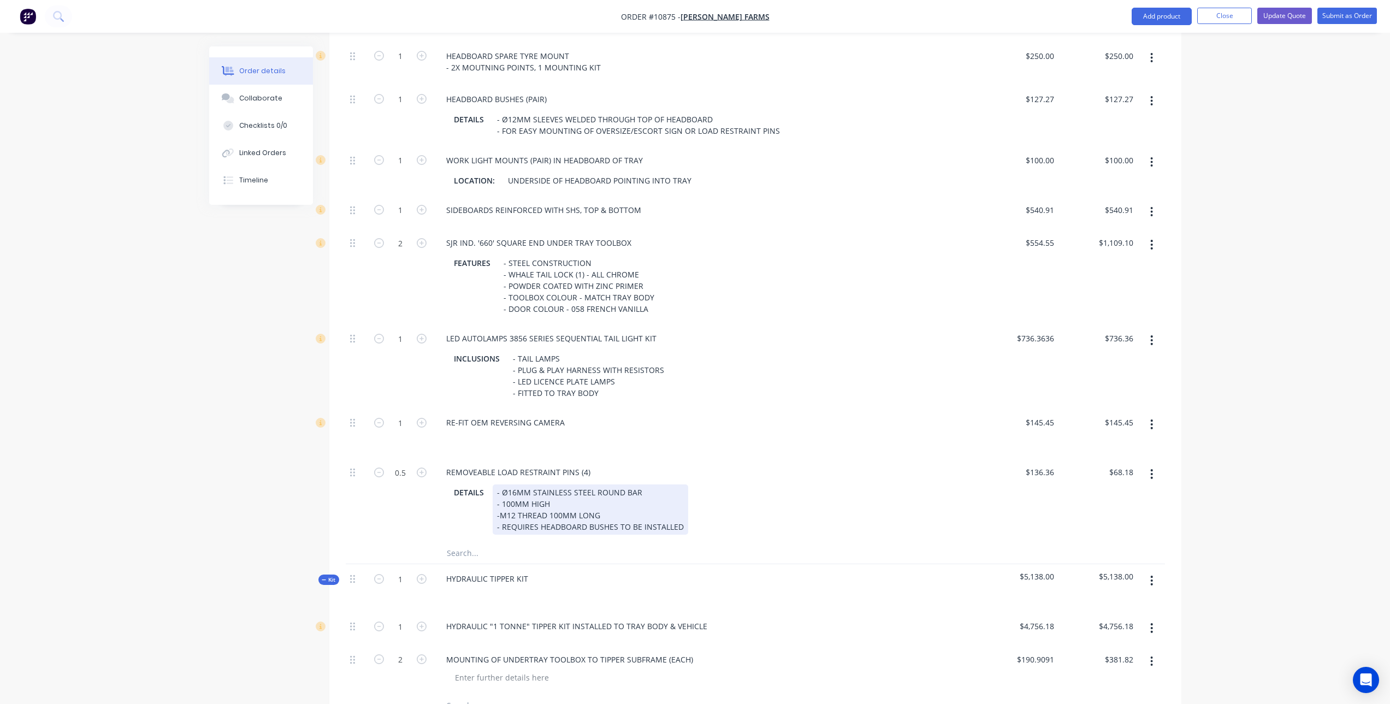
scroll to position [1311, 0]
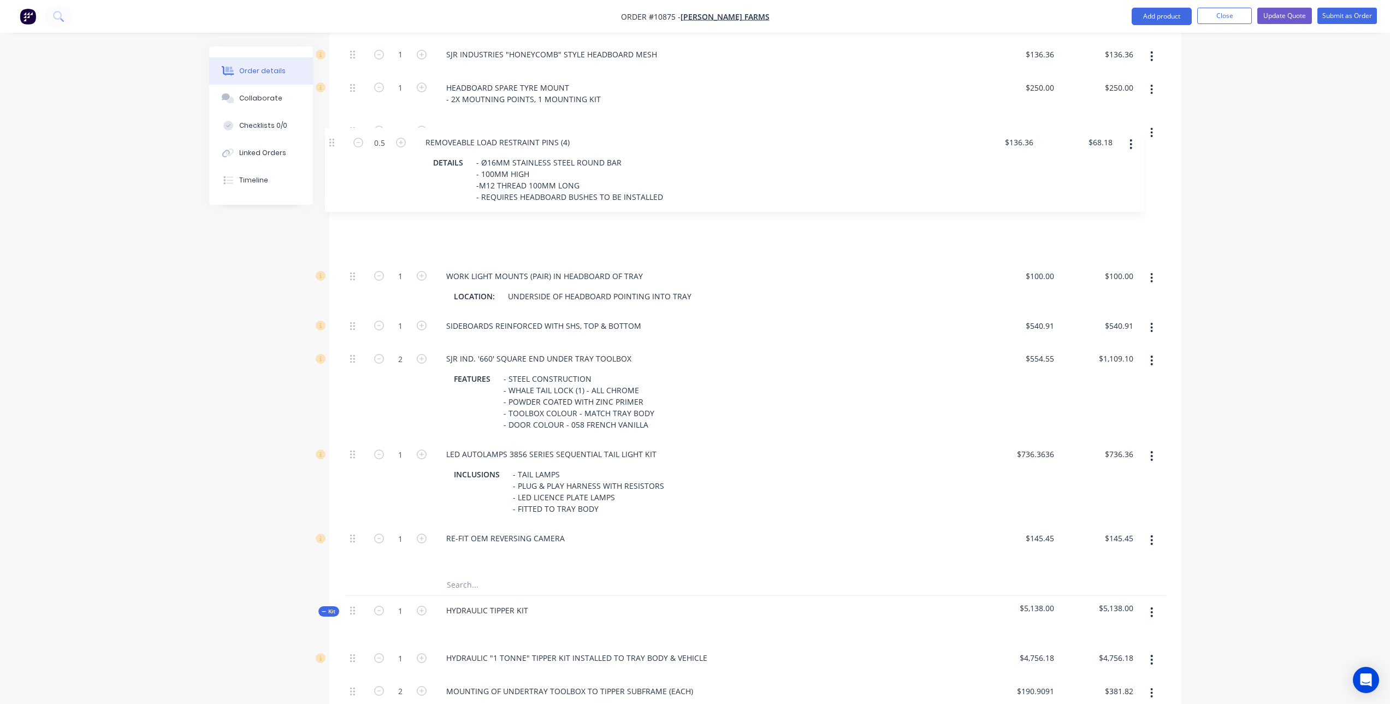
drag, startPoint x: 354, startPoint y: 477, endPoint x: 347, endPoint y: 173, distance: 304.4
click at [339, 137] on div "Qty Price Total Kit 1 Toyota Landcruiser 79 Series Bullbar & Brushrails Year - …" at bounding box center [755, 158] width 852 height 2029
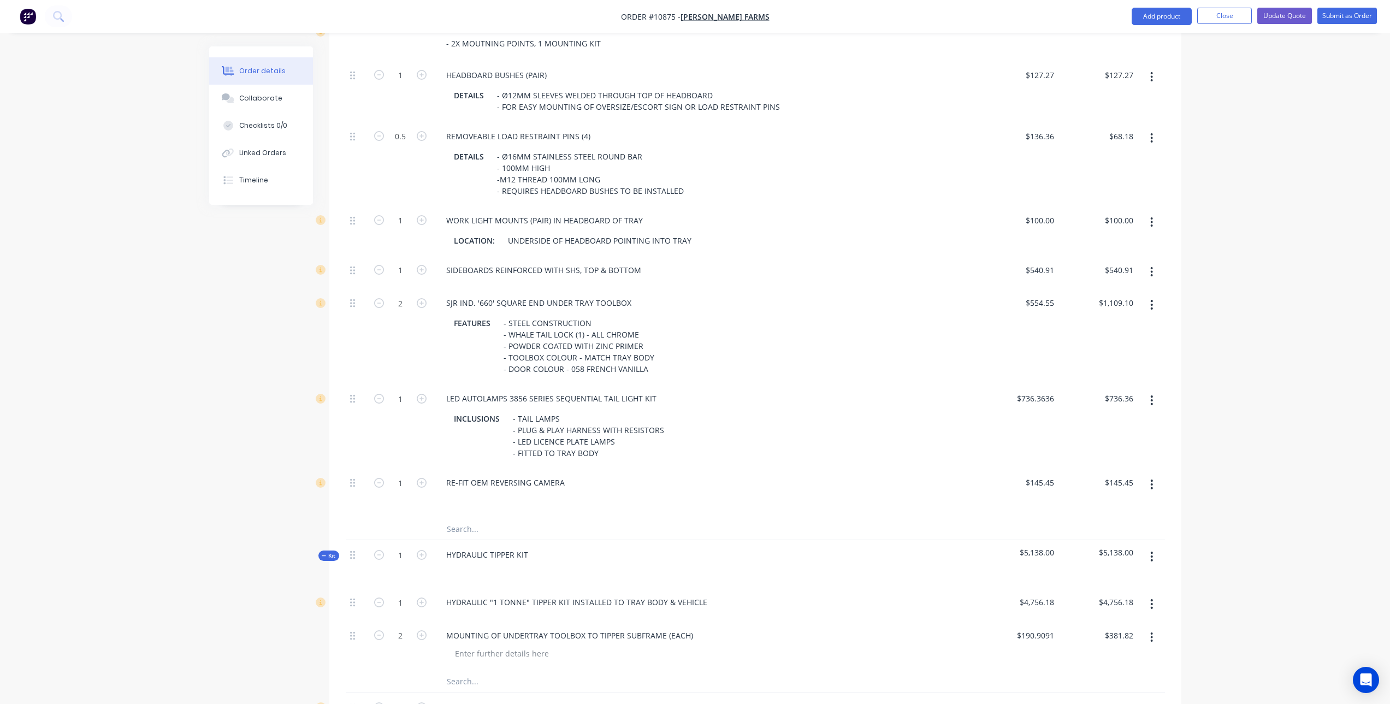
scroll to position [1353, 0]
click at [586, 344] on div "- STEEL CONSTRUCTION - WHALE TAIL LOCK (1) - ALL CHROME - POWDER COATED WITH ZI…" at bounding box center [579, 347] width 160 height 62
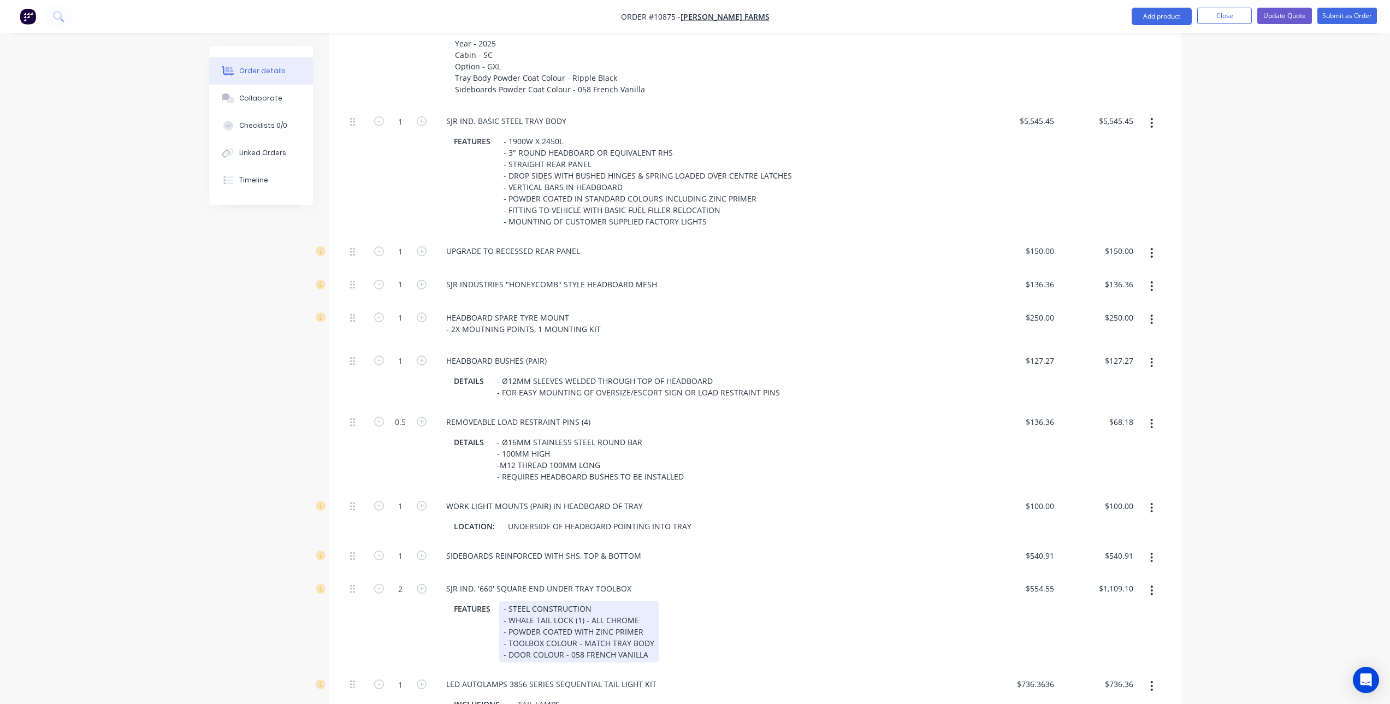
scroll to position [1135, 0]
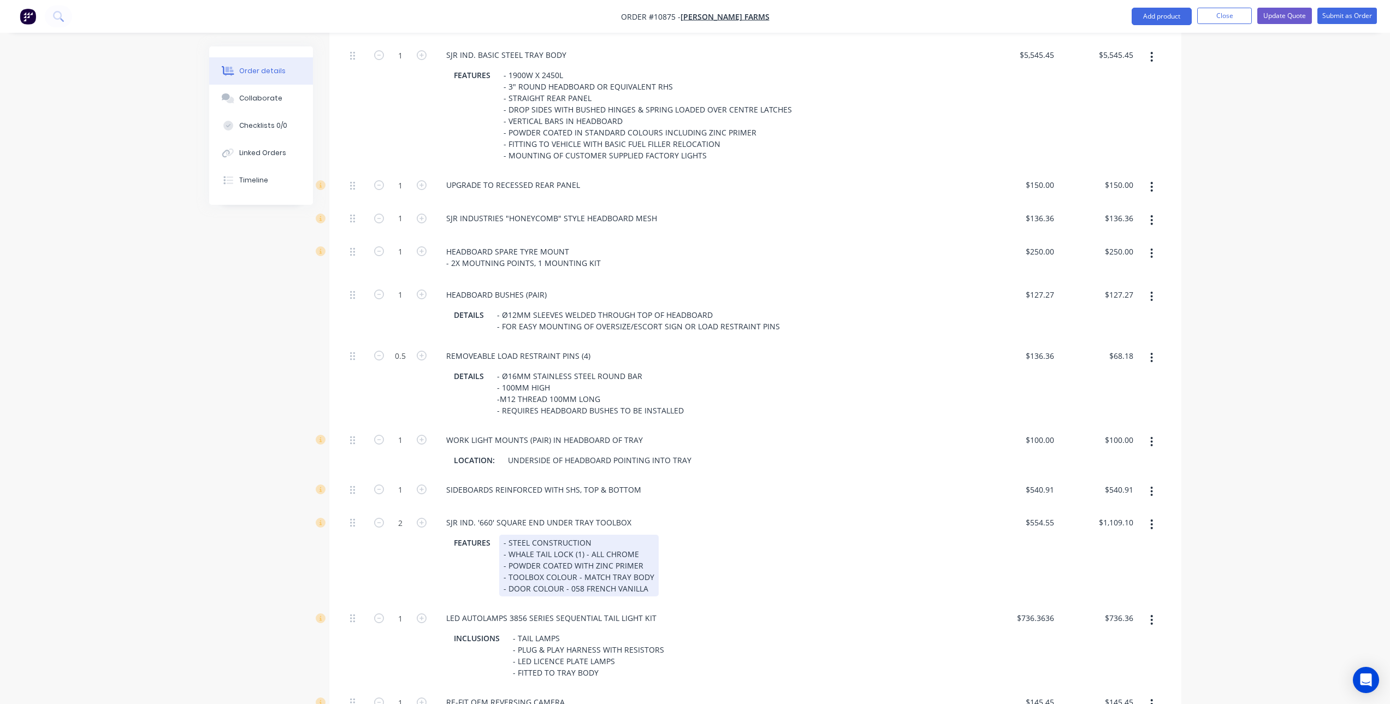
click at [599, 556] on div "- STEEL CONSTRUCTION - WHALE TAIL LOCK (1) - ALL CHROME - POWDER COATED WITH ZI…" at bounding box center [579, 566] width 160 height 62
drag, startPoint x: 583, startPoint y: 561, endPoint x: 651, endPoint y: 562, distance: 68.3
click at [651, 562] on div "- STEEL CONSTRUCTION - WHALE TAIL LOCK (1) - ALL CHROME - POWDER COATED WITH ZI…" at bounding box center [579, 566] width 160 height 62
copy div "MATCH TRAY BODY"
drag, startPoint x: 570, startPoint y: 573, endPoint x: 665, endPoint y: 576, distance: 95.1
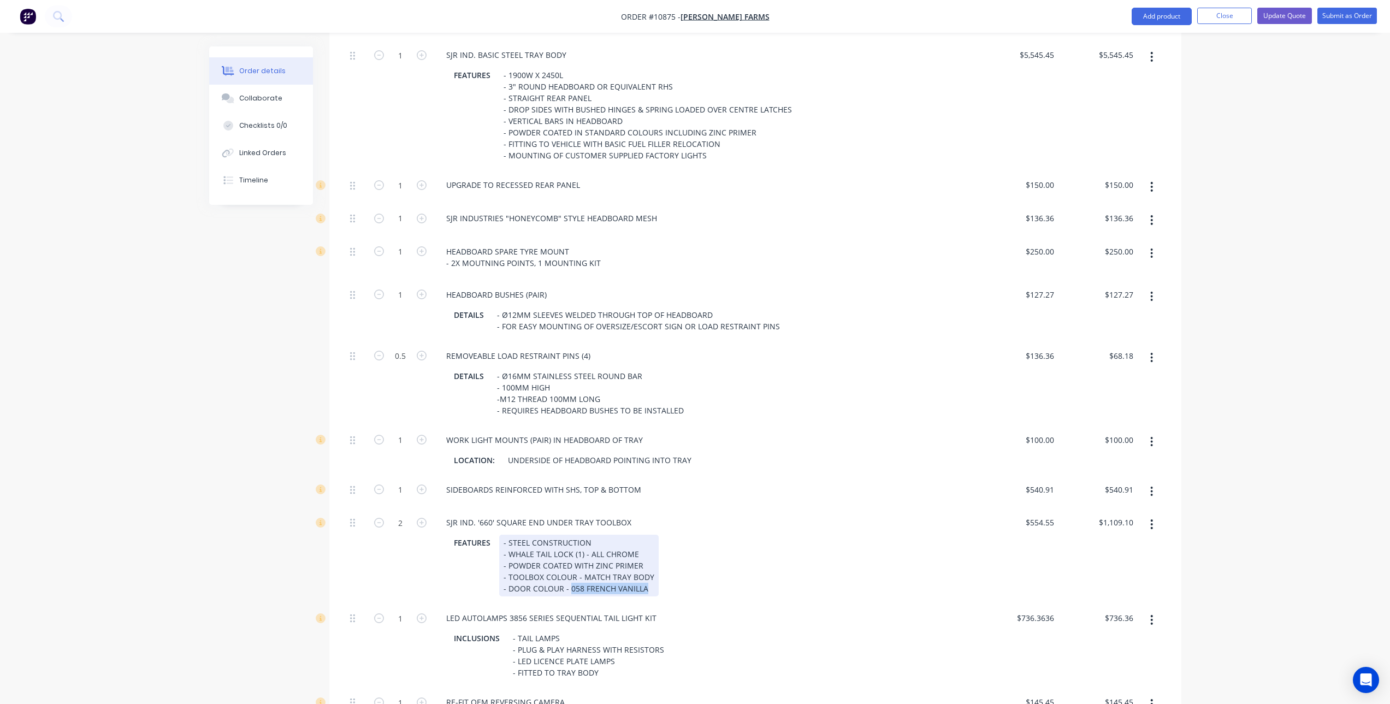
click at [665, 576] on div "FEATURES - STEEL CONSTRUCTION - WHALE TAIL LOCK (1) - ALL CHROME - POWDER COATE…" at bounding box center [704, 566] width 509 height 62
paste div
click at [701, 515] on div "SJR IND. '660' SQUARE END UNDER TRAY TOOLBOX" at bounding box center [707, 523] width 538 height 16
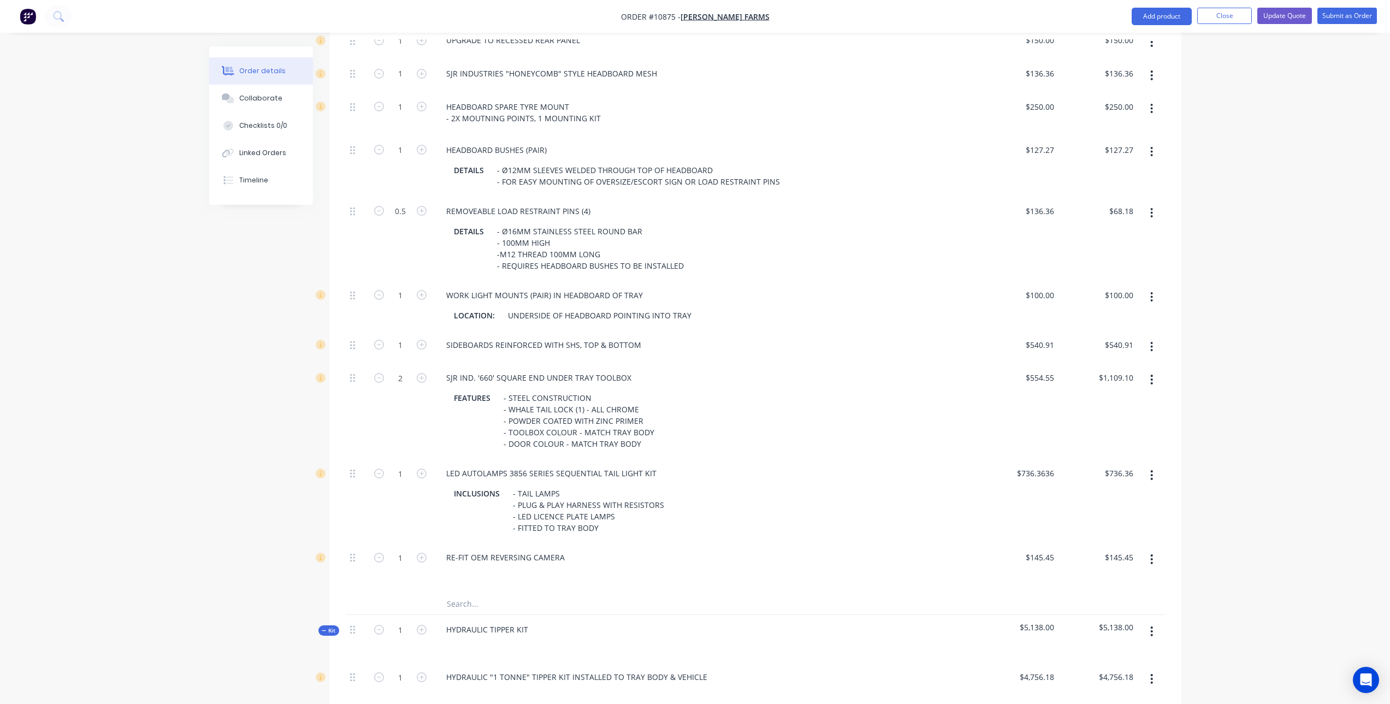
scroll to position [1299, 0]
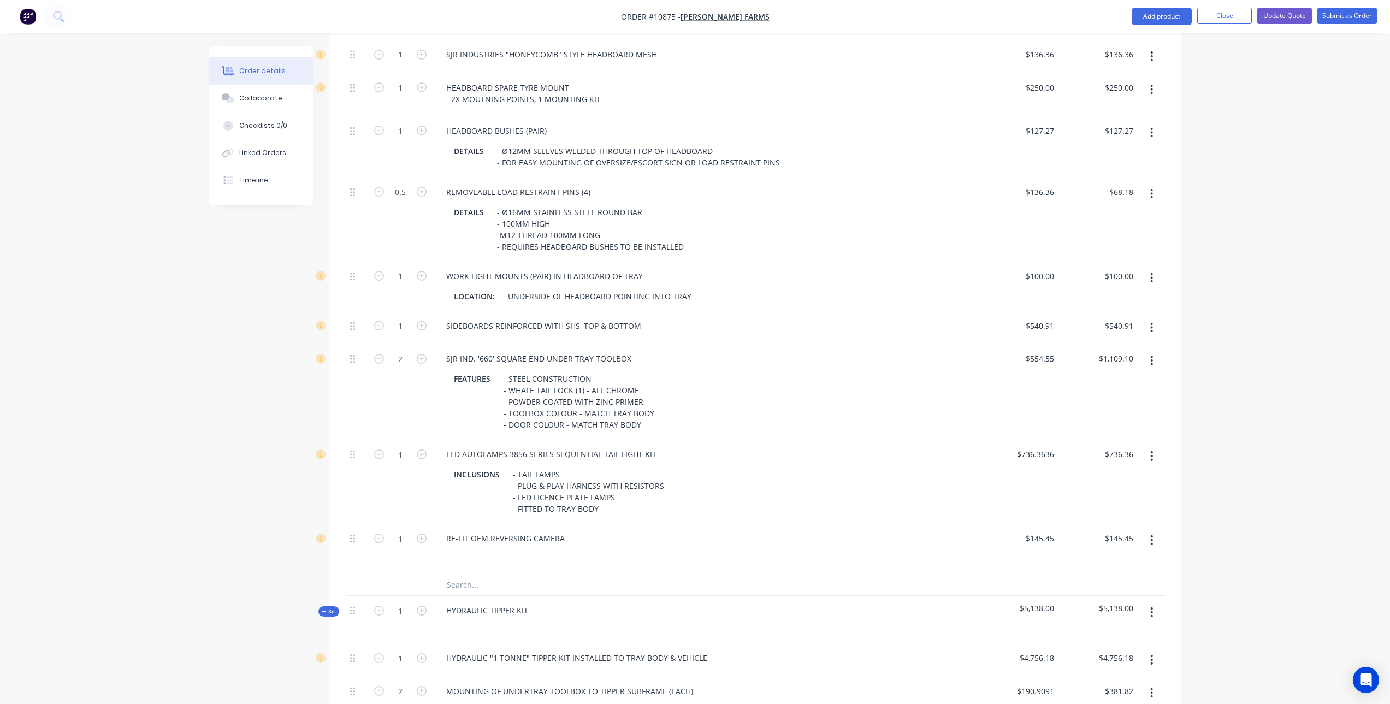
click at [1150, 530] on button "button" at bounding box center [1152, 540] width 26 height 20
click at [1087, 605] on div "Delete" at bounding box center [1113, 613] width 84 height 16
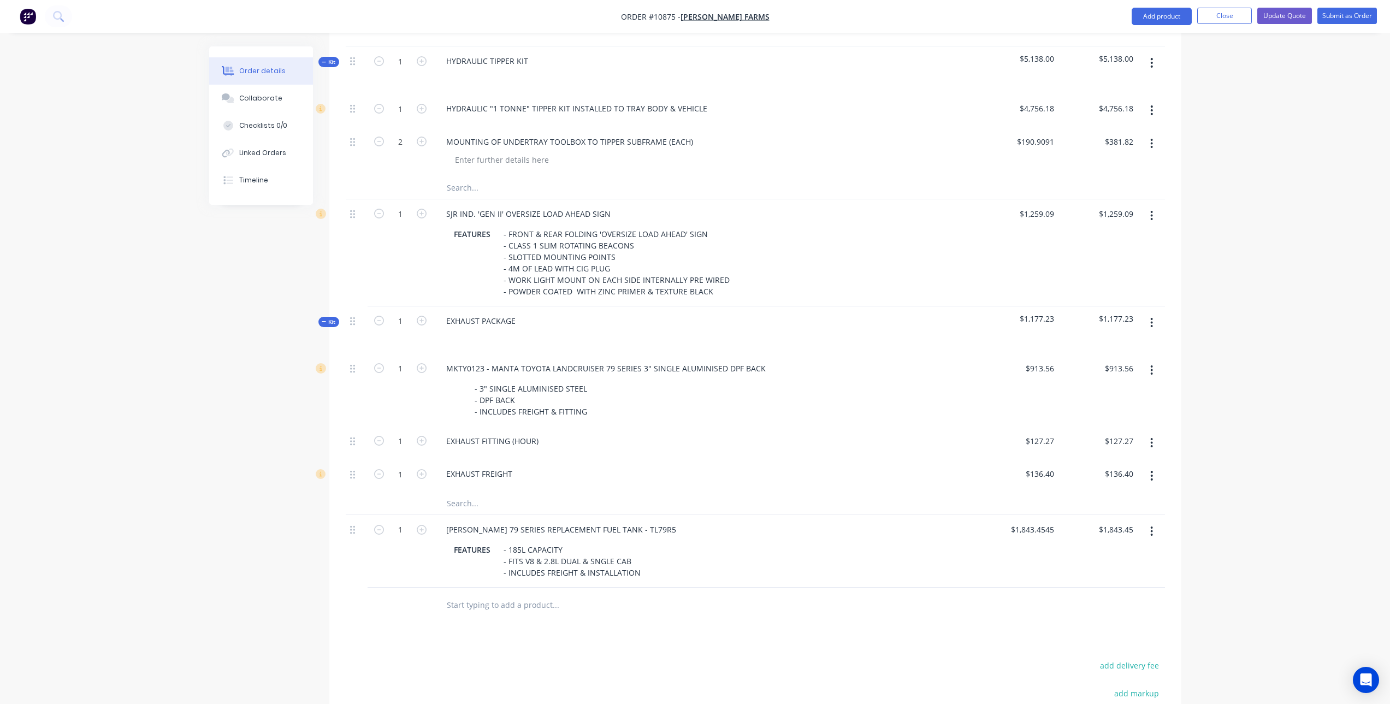
scroll to position [1803, 0]
click at [1283, 19] on button "Update Quote" at bounding box center [1285, 16] width 55 height 16
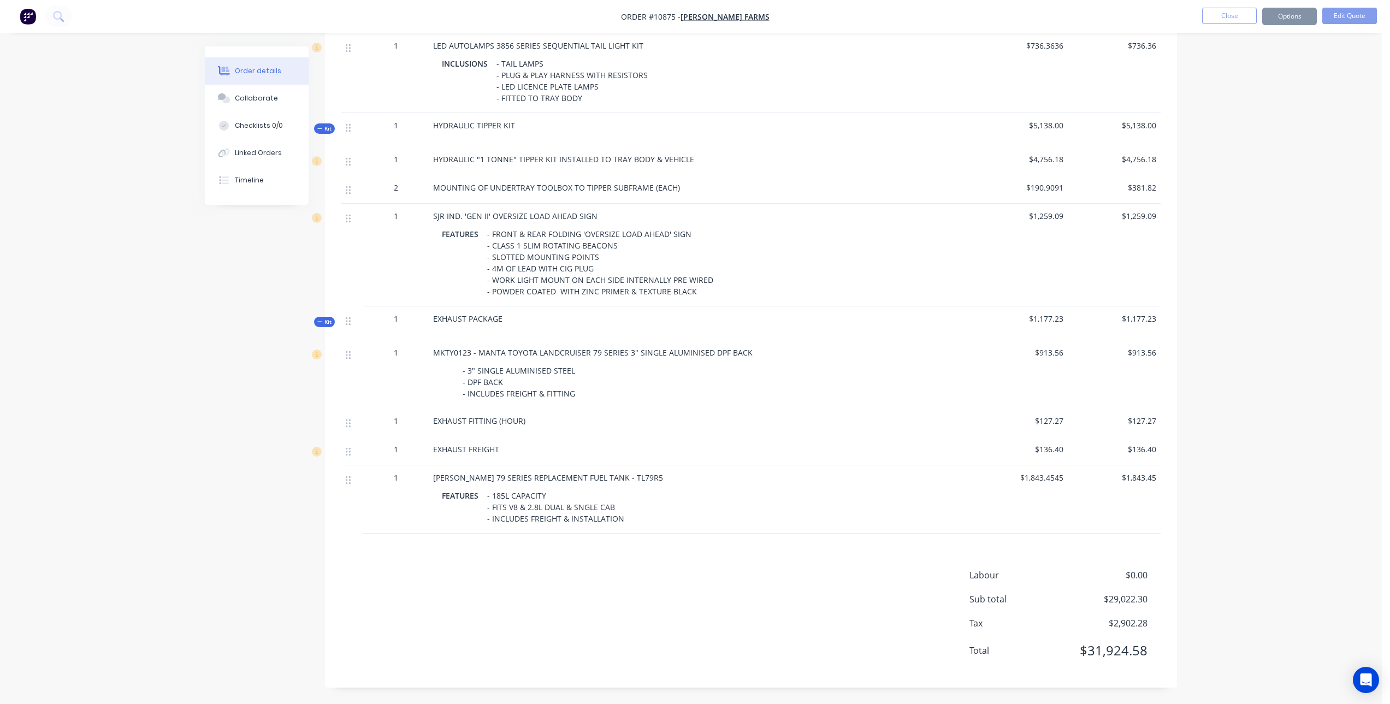
scroll to position [0, 0]
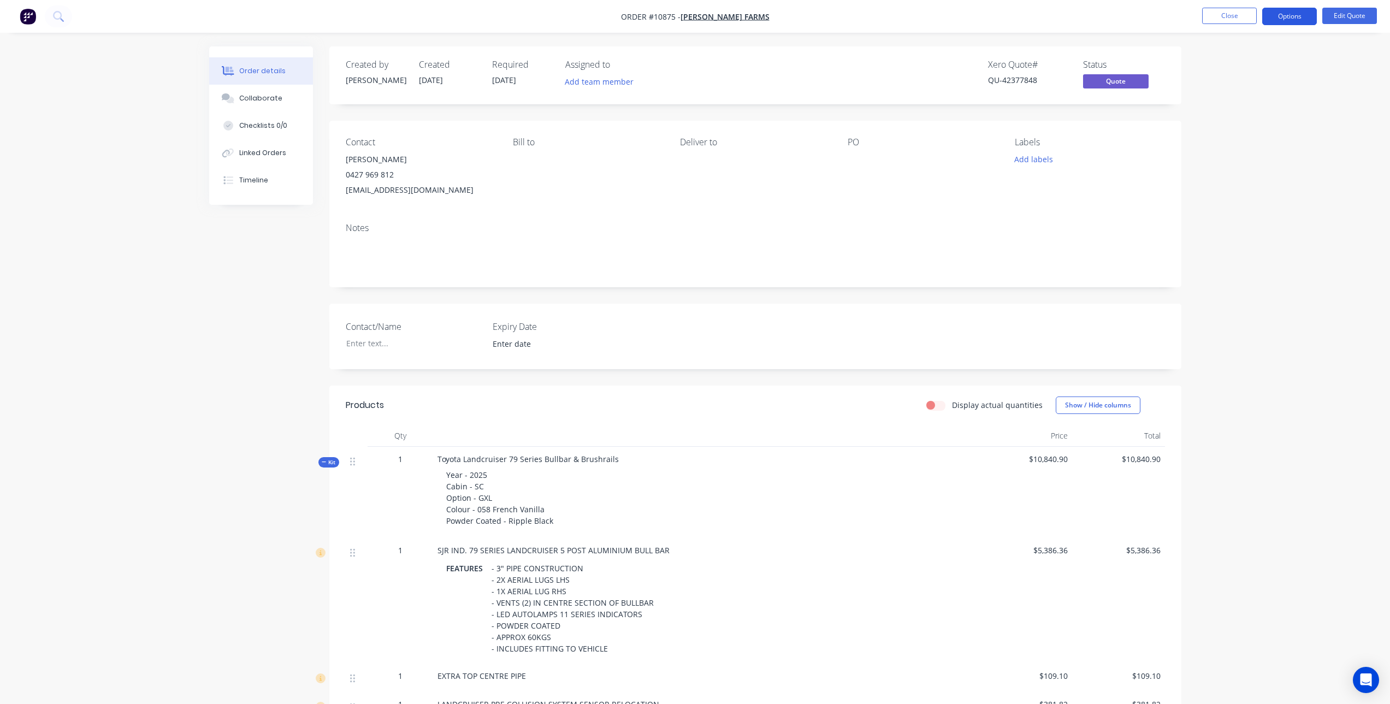
click at [1277, 21] on button "Options" at bounding box center [1290, 16] width 55 height 17
click at [1265, 61] on div "Quote" at bounding box center [1257, 66] width 101 height 16
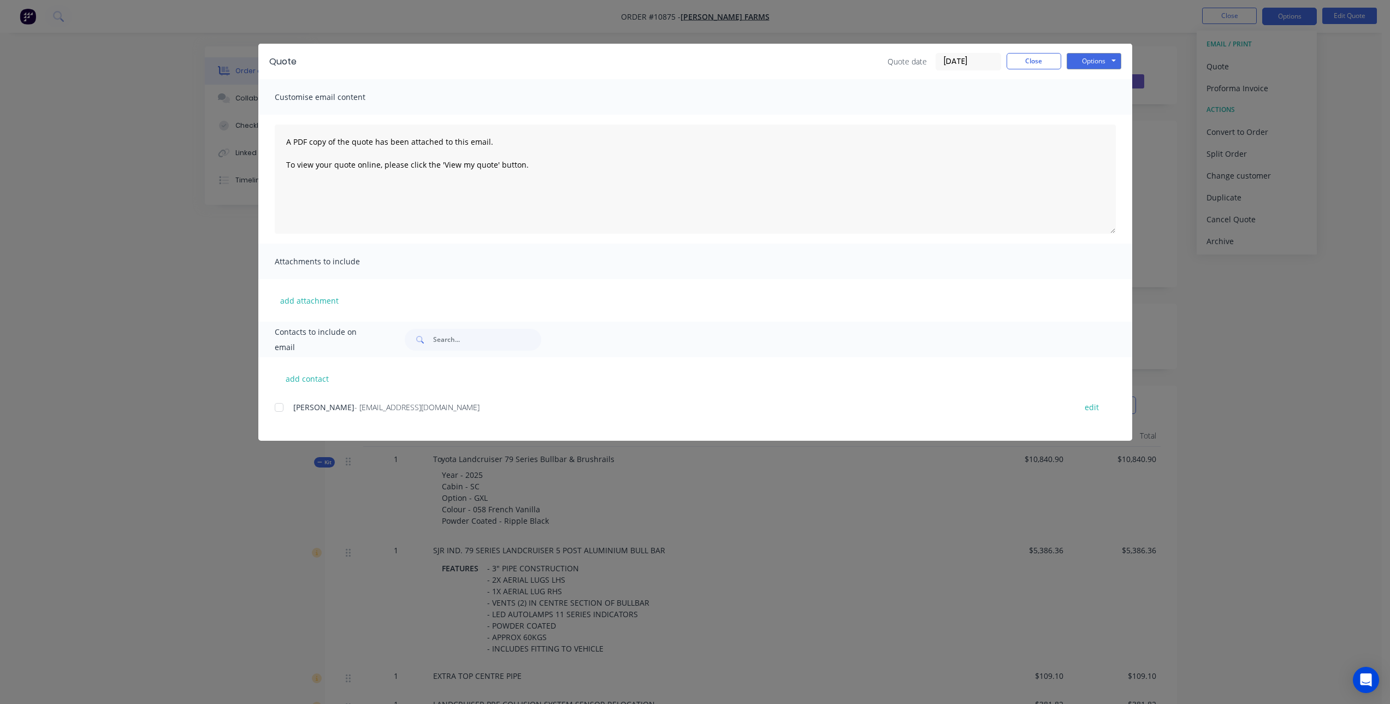
click at [281, 408] on div at bounding box center [279, 408] width 22 height 22
click at [1099, 61] on button "Options" at bounding box center [1094, 61] width 55 height 16
click at [1102, 119] on button "Email" at bounding box center [1102, 117] width 70 height 18
click at [1031, 63] on button "Close" at bounding box center [1034, 61] width 55 height 16
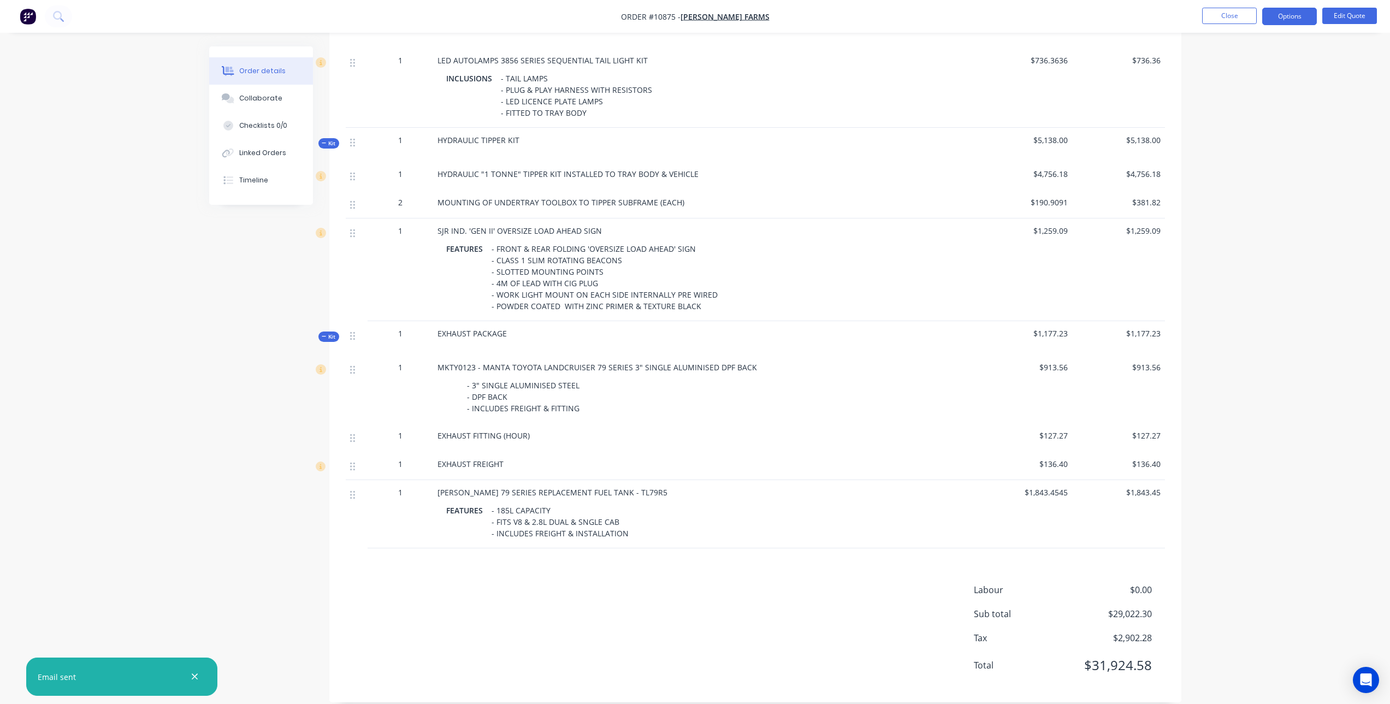
scroll to position [1576, 0]
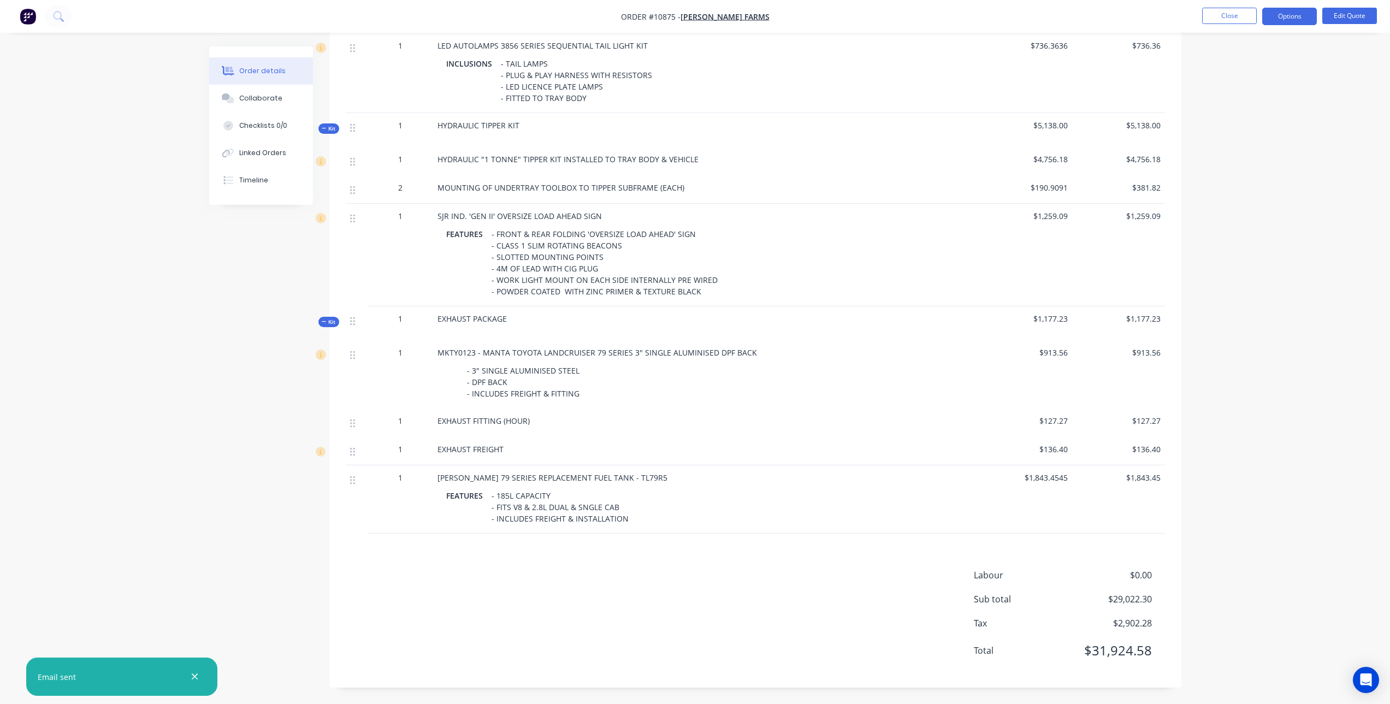
click at [660, 577] on div "Labour $0.00 Sub total $29,022.30 Tax $2,902.28 Total $31,924.58" at bounding box center [755, 620] width 819 height 103
click at [1230, 16] on button "Close" at bounding box center [1229, 16] width 55 height 16
